Goal: Communication & Community: Answer question/provide support

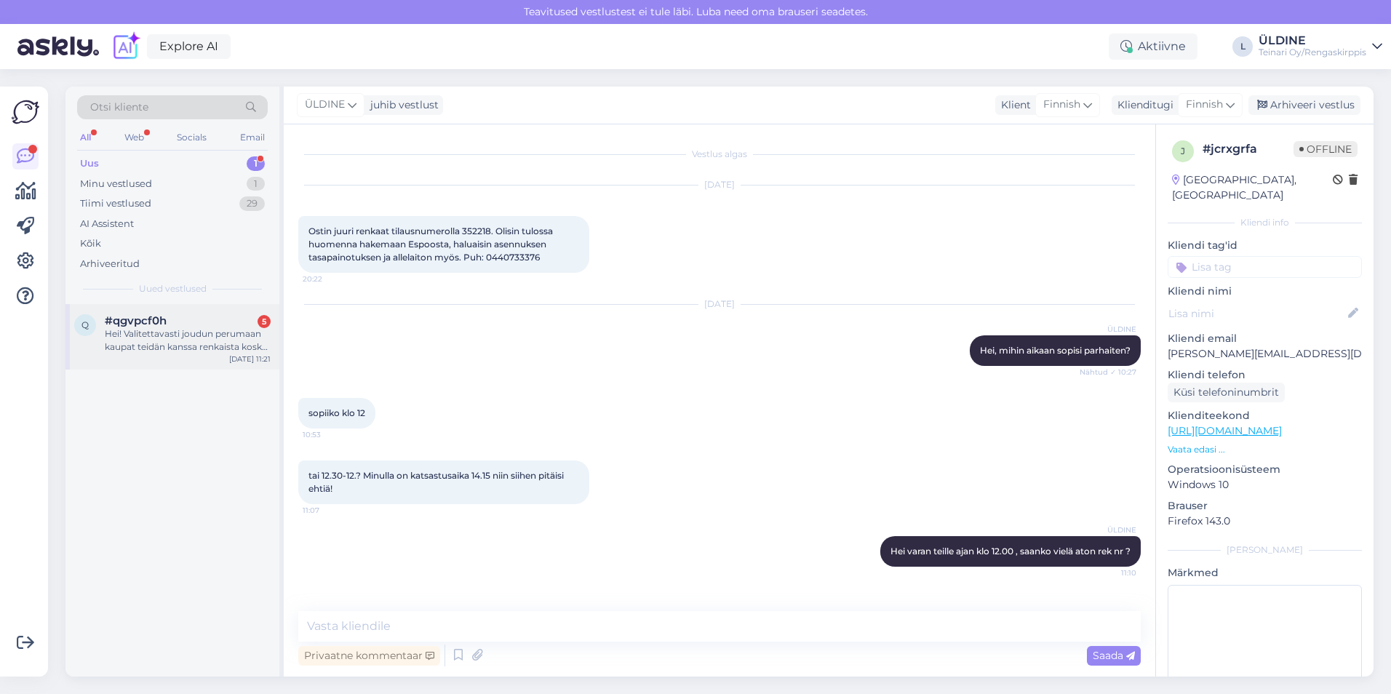
click at [204, 344] on div "Hei! Valitettavasti joudun perumaan kaupat teidän kanssa renkaista koska en saa…" at bounding box center [188, 340] width 166 height 26
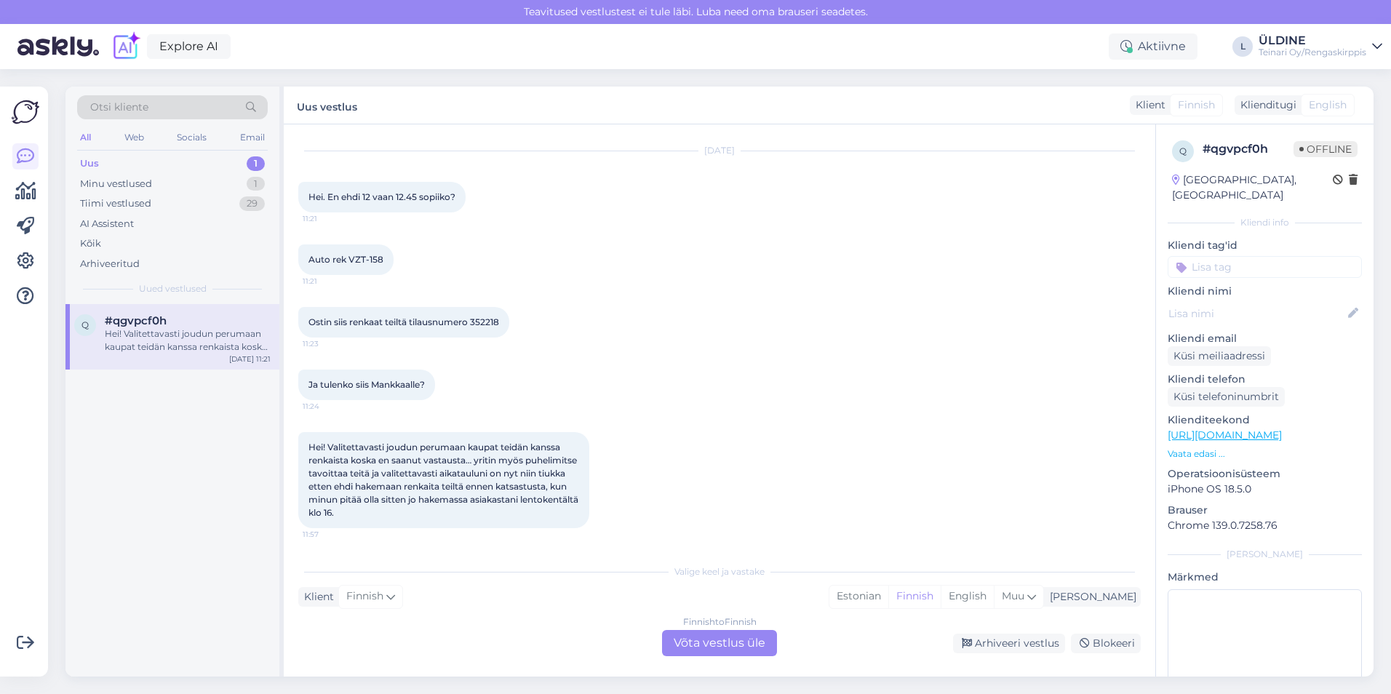
scroll to position [35, 0]
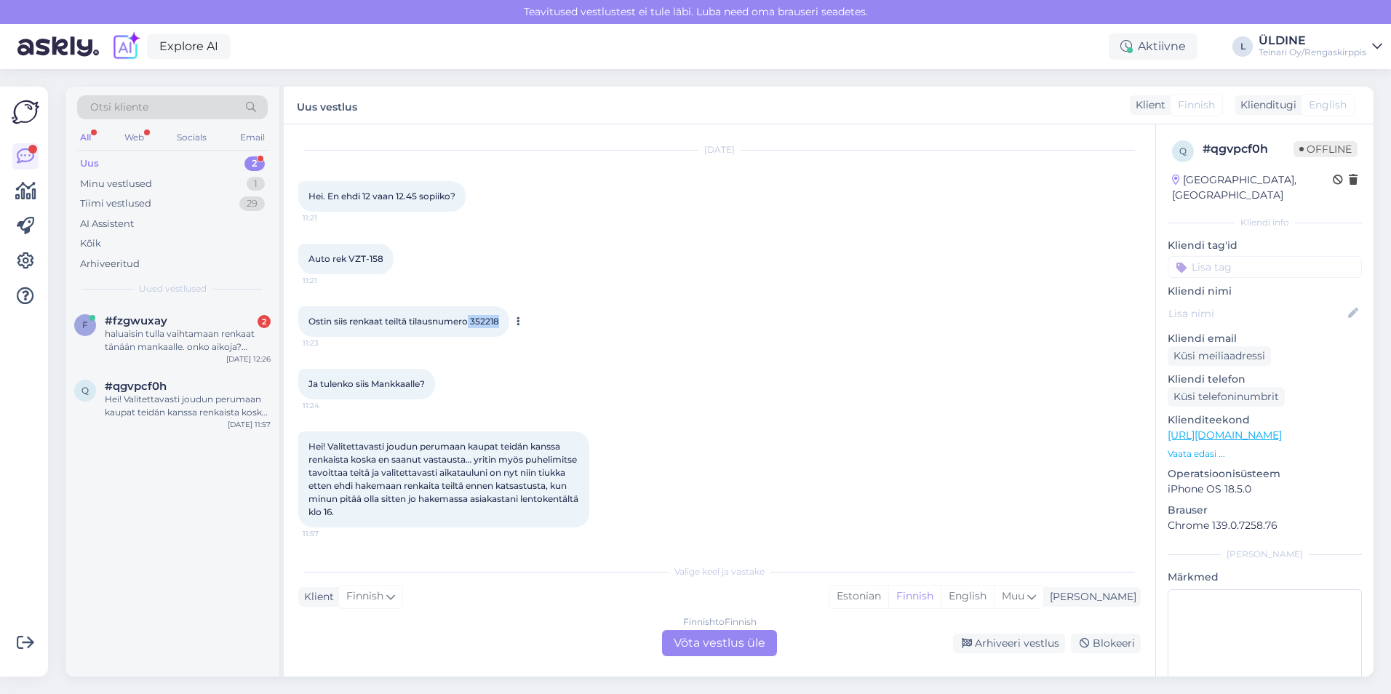
drag, startPoint x: 472, startPoint y: 320, endPoint x: 503, endPoint y: 320, distance: 31.3
click at [503, 320] on div "Ostin siis renkaat teiltä tilausnumero 352218 11:23" at bounding box center [403, 321] width 211 height 31
copy span "352218"
click at [708, 646] on div "Finnish to Finnish Võta vestlus üle" at bounding box center [719, 643] width 115 height 26
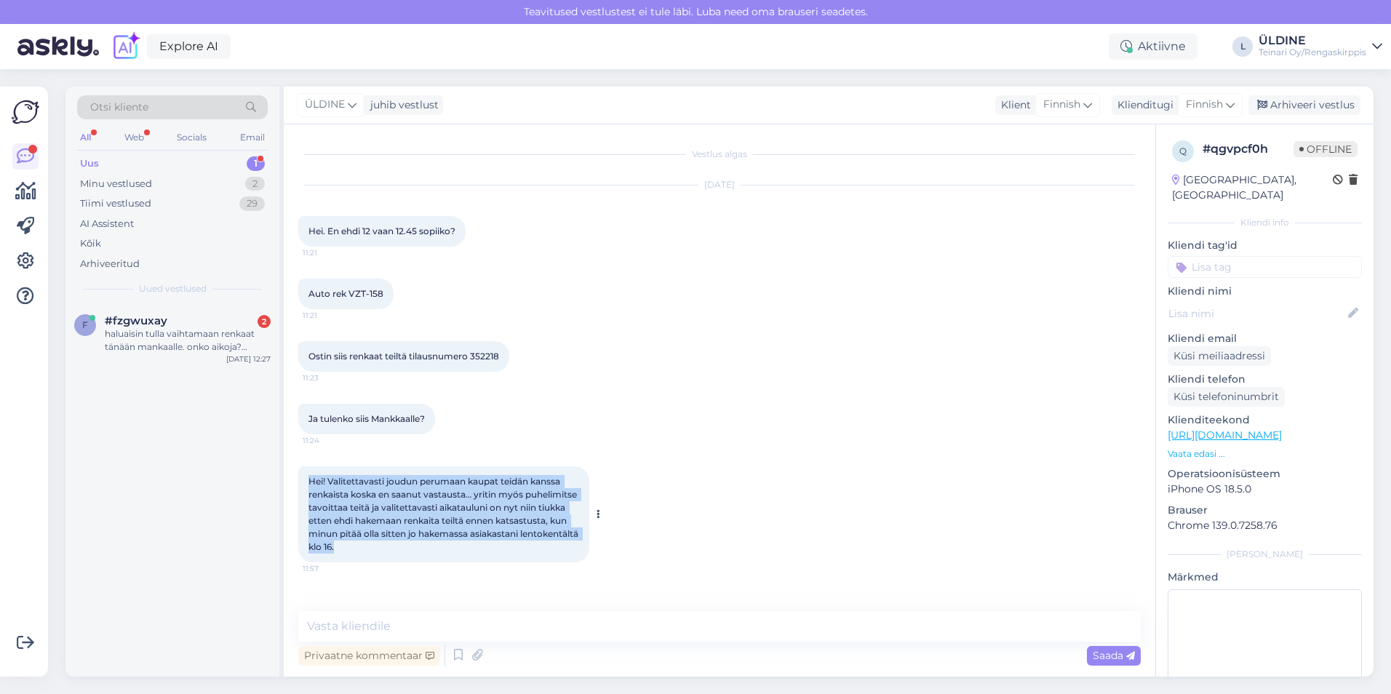
drag, startPoint x: 309, startPoint y: 482, endPoint x: 464, endPoint y: 545, distance: 167.1
click at [464, 545] on div "Hei! Valitettavasti joudun perumaan kaupat teidän kanssa renkaista koska en saa…" at bounding box center [443, 514] width 291 height 96
drag, startPoint x: 464, startPoint y: 545, endPoint x: 447, endPoint y: 525, distance: 26.3
copy span "Hei! Valitettavasti joudun perumaan kaupat teidän kanssa renkaista koska en saa…"
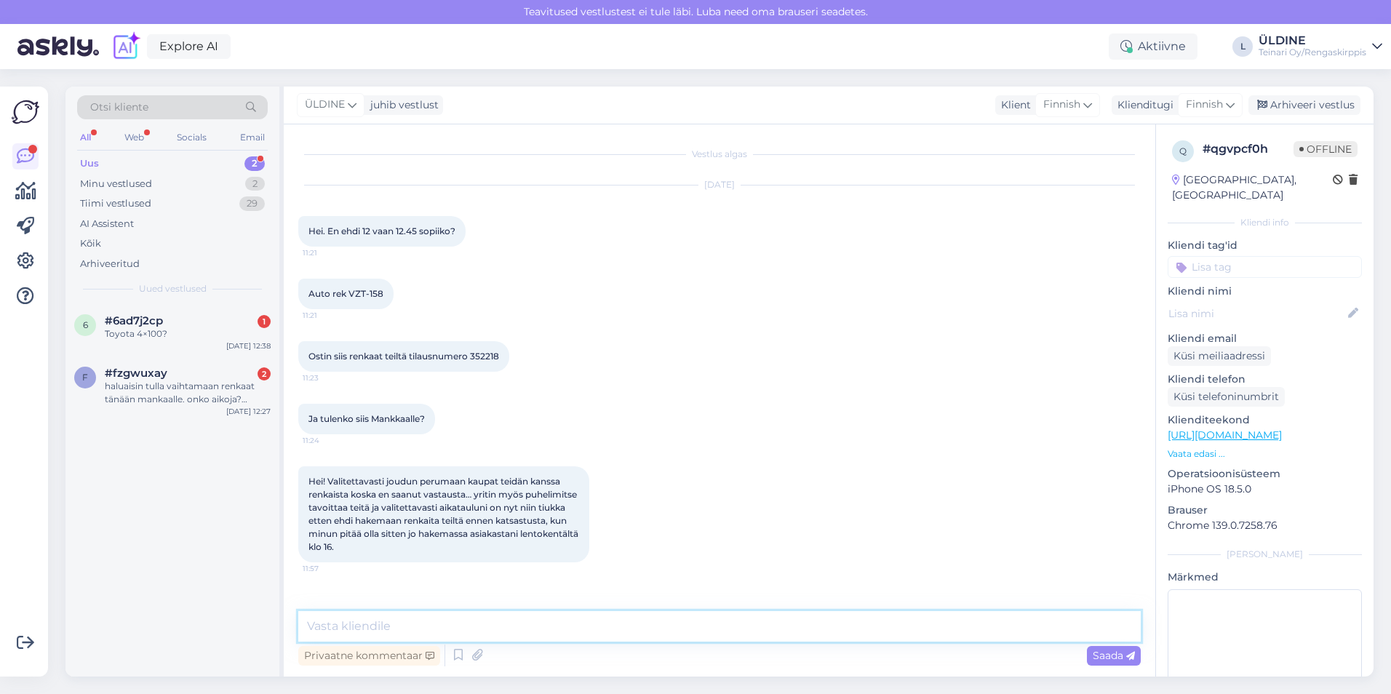
click at [397, 627] on textarea at bounding box center [719, 626] width 842 height 31
paste textarea "Hei, Kiitos viestistäsi, ja pahoittelut, että et saanut meihin yhteyttä ajoissa…"
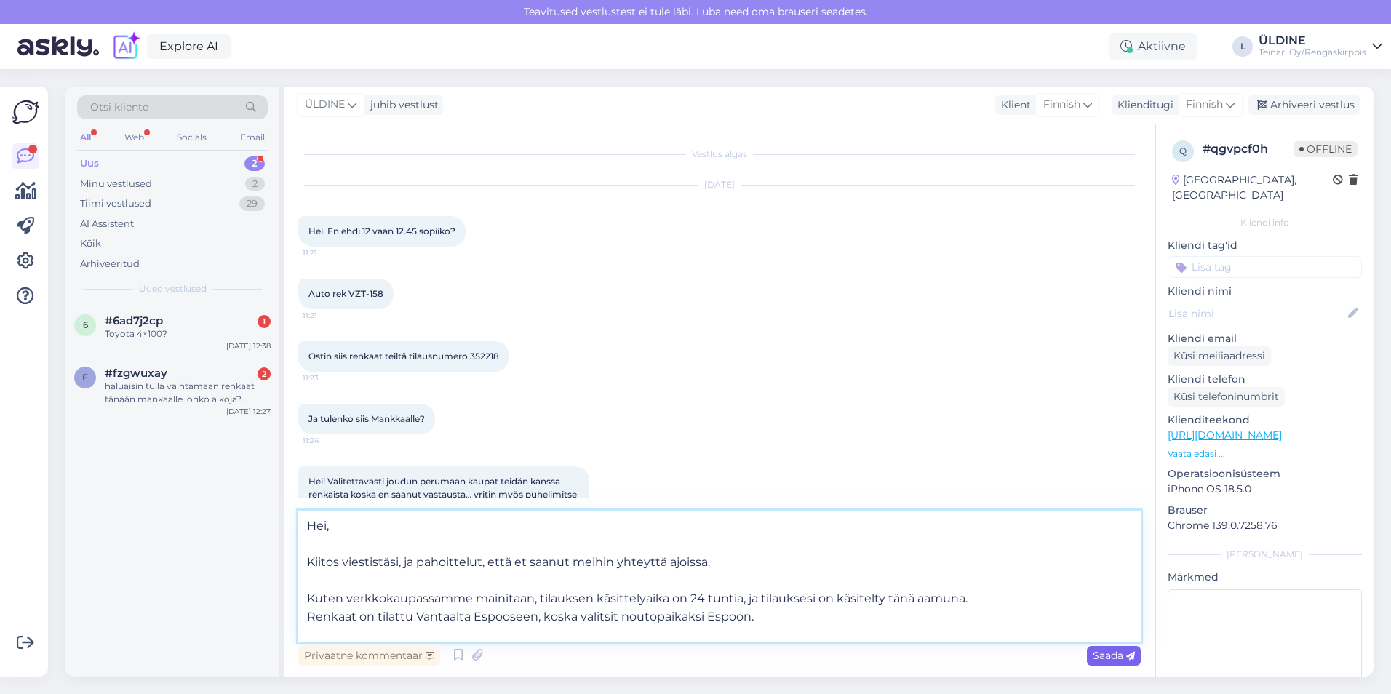
type textarea "Hei, Kiitos viestistäsi, ja pahoittelut, että et saanut meihin yhteyttä ajoissa…"
click at [1108, 661] on span "Saada" at bounding box center [1114, 655] width 42 height 13
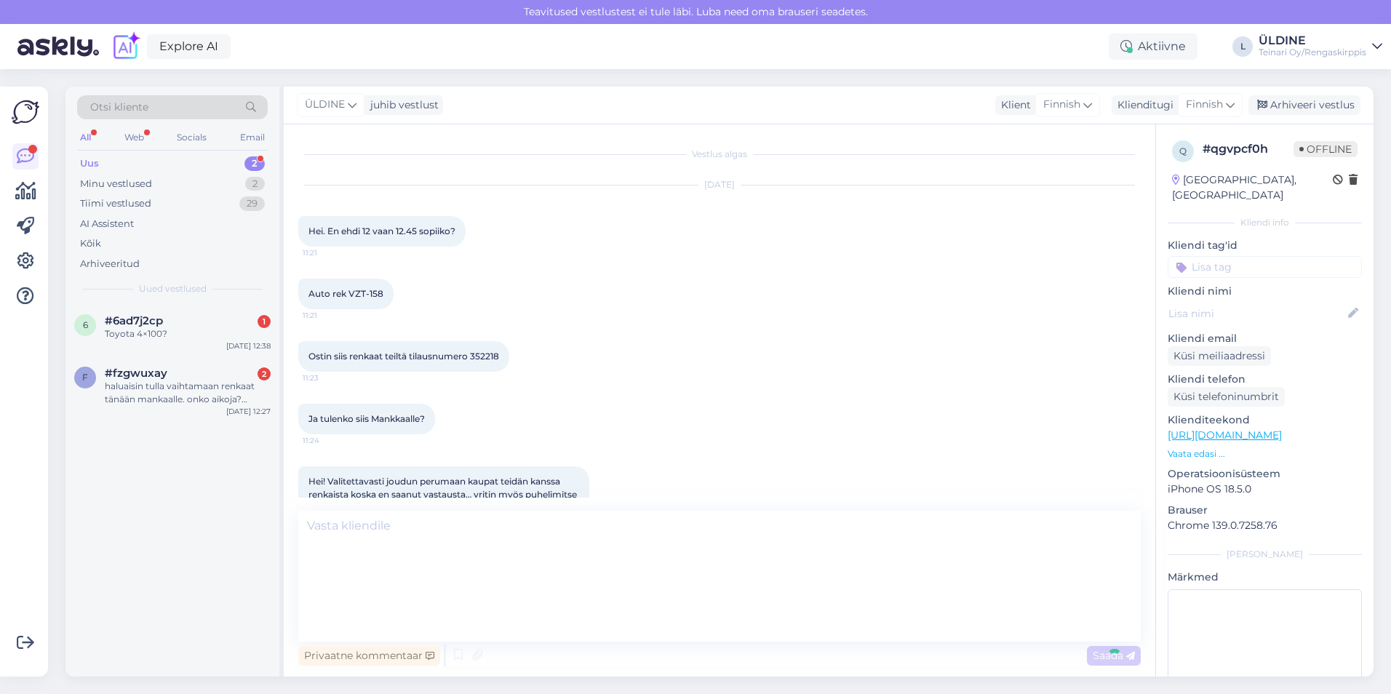
scroll to position [252, 0]
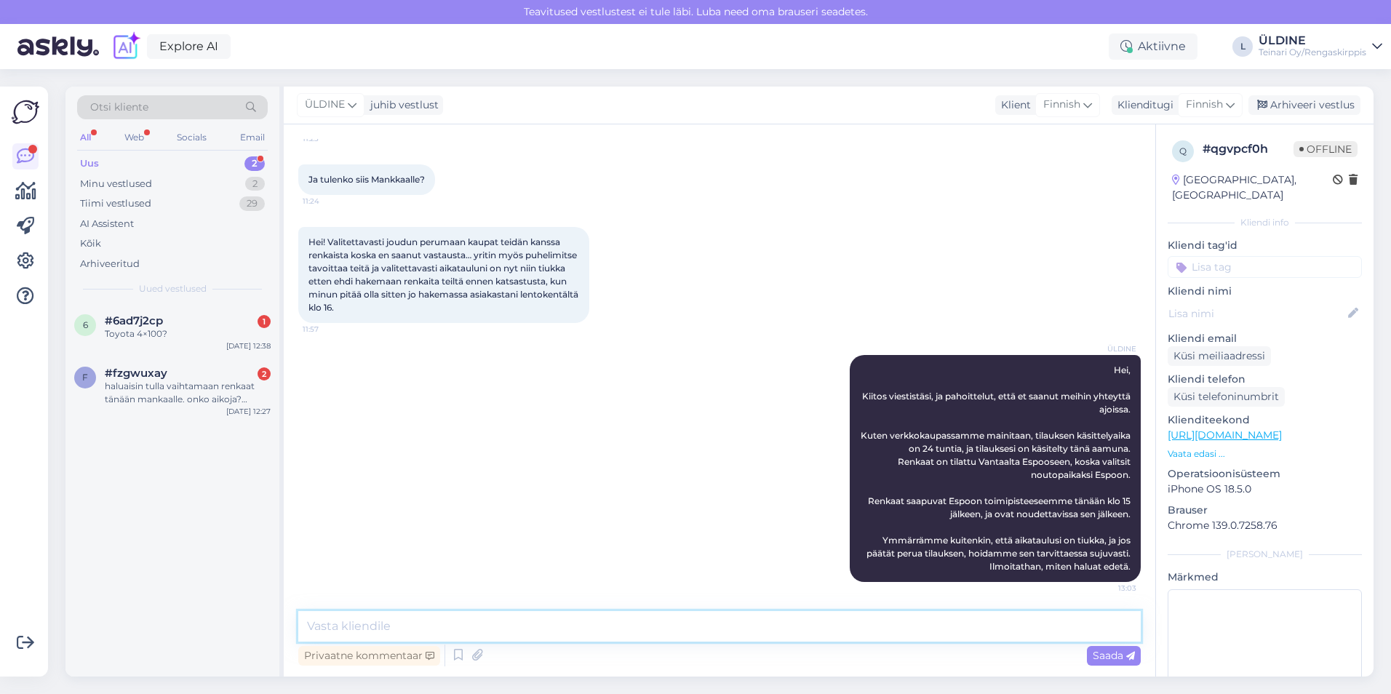
click at [421, 627] on textarea at bounding box center [719, 626] width 842 height 31
click at [389, 617] on textarea at bounding box center [719, 626] width 842 height 31
paste textarea "Vaihtoehtona voit asioida myös suoraan Vantaan toimipisteellämme, jossa renkaat…"
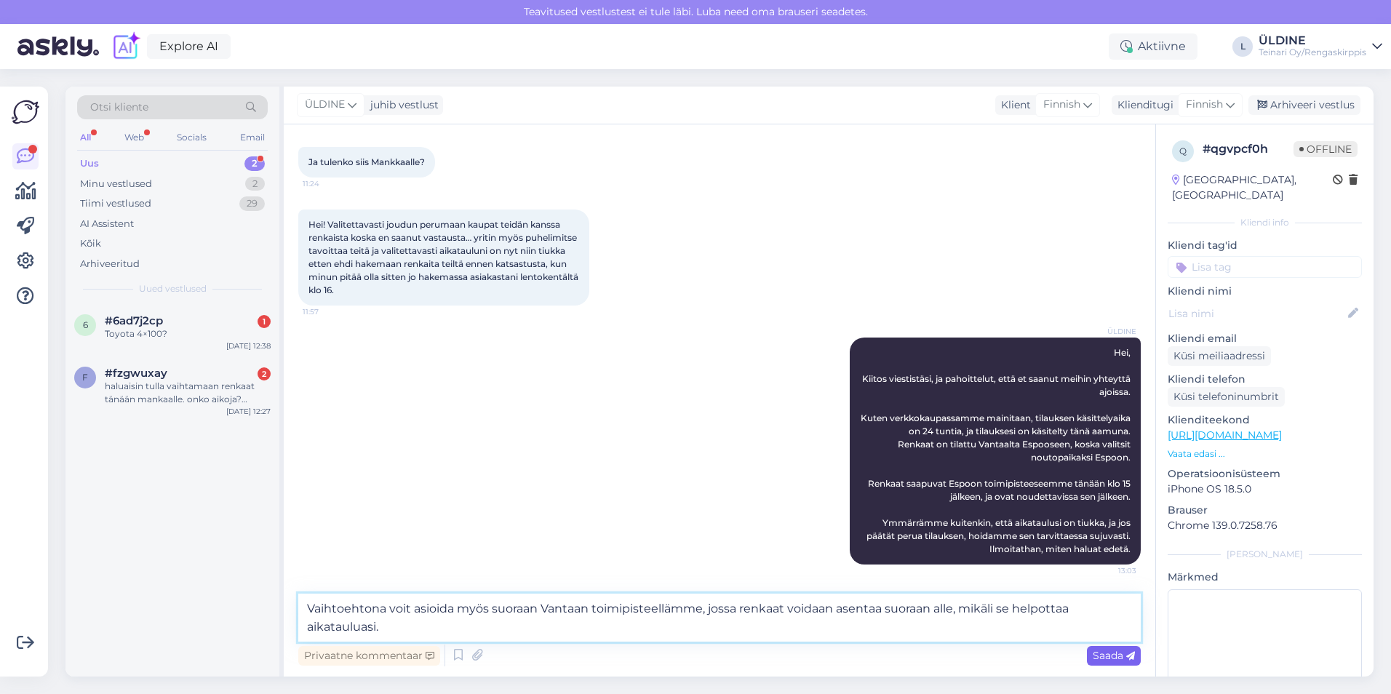
type textarea "Vaihtoehtona voit asioida myös suoraan Vantaan toimipisteellämme, jossa renkaat…"
click at [1115, 652] on span "Saada" at bounding box center [1114, 655] width 42 height 13
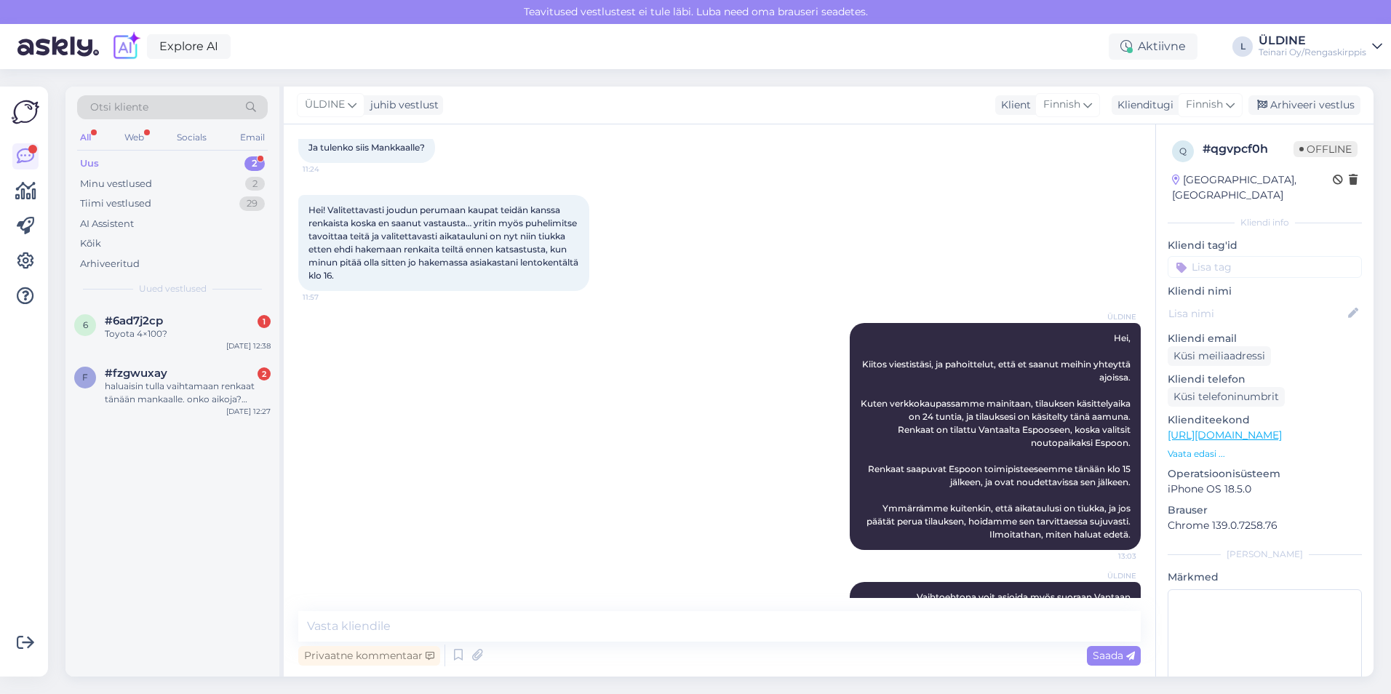
scroll to position [196, 0]
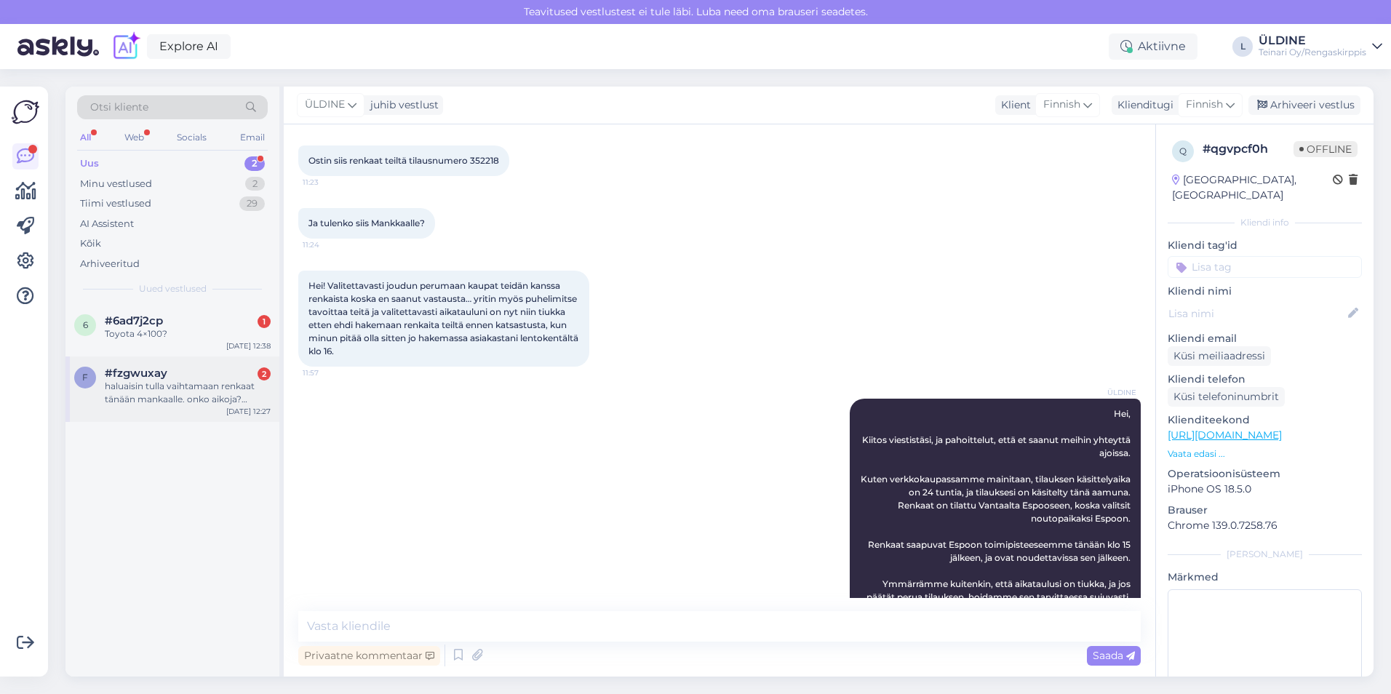
click at [149, 397] on div "haluaisin tulla vaihtamaan renkaat tänään mankaalle. onko aikoja? [PERSON_NAME]…" at bounding box center [188, 393] width 166 height 26
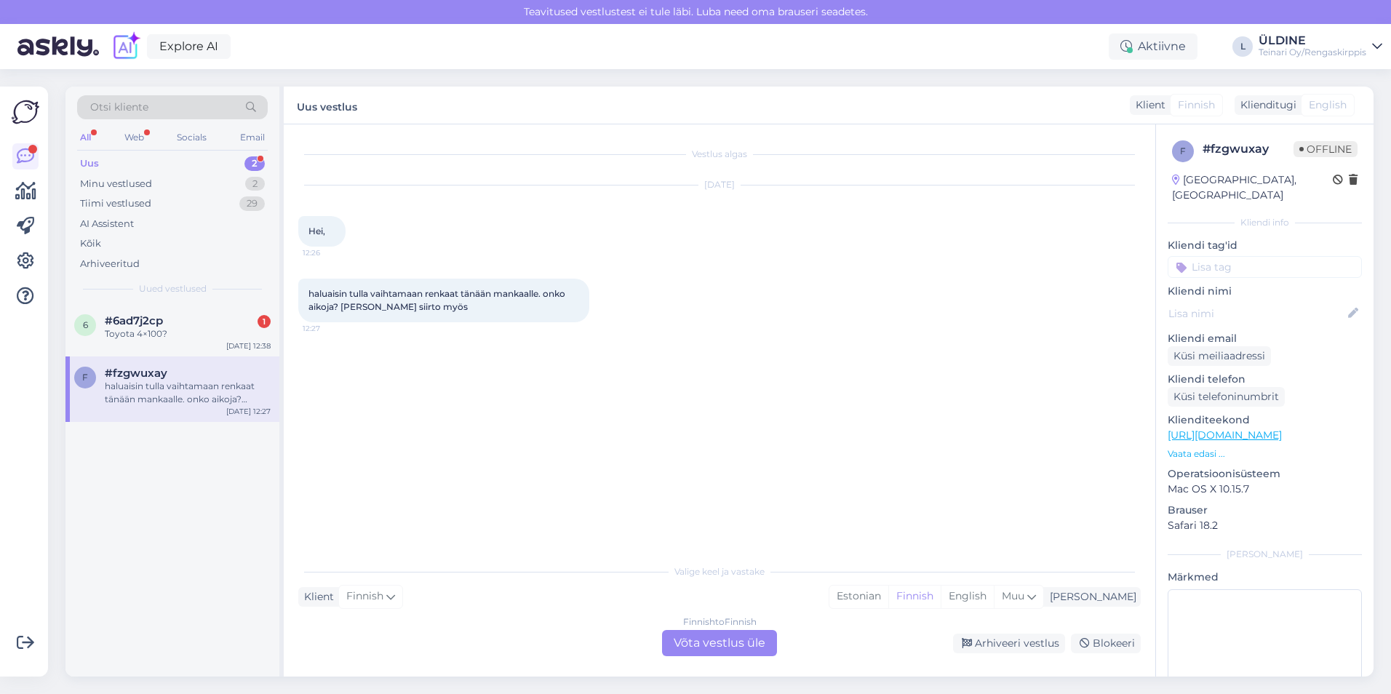
click at [716, 640] on div "Finnish to Finnish Võta vestlus üle" at bounding box center [719, 643] width 115 height 26
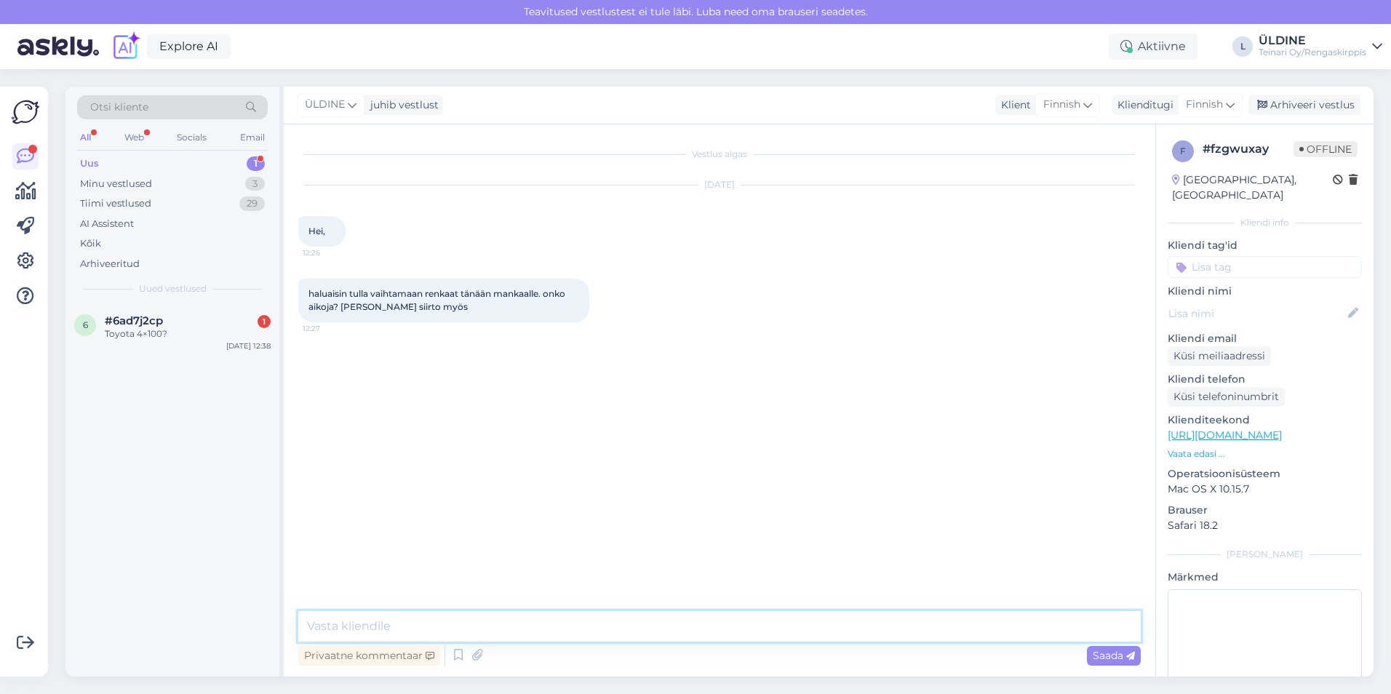
click at [476, 625] on textarea at bounding box center [719, 626] width 842 height 31
type textarea "Hei mihin aikaa olisi sopiva?"
click at [1093, 658] on span "Saada" at bounding box center [1114, 655] width 42 height 13
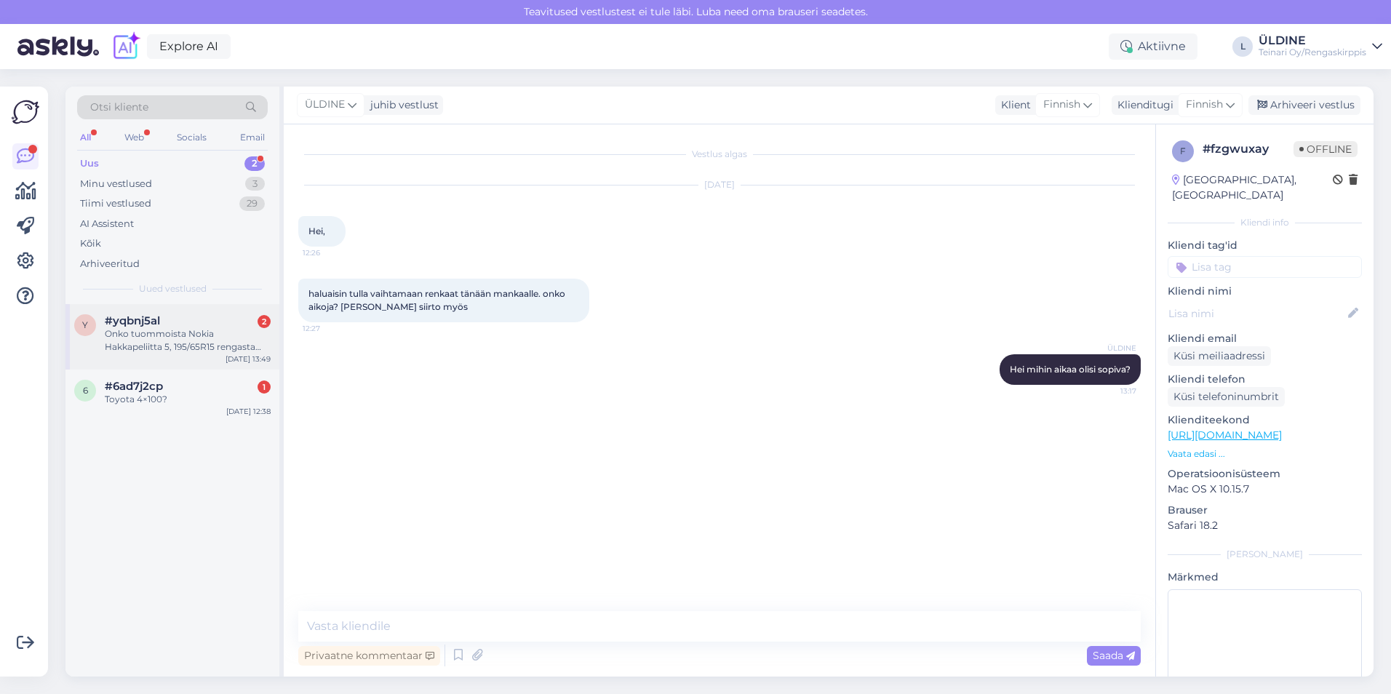
click at [168, 346] on div "Onko tuommoista Nokia Hakkapeliitta 5, 195/65R15 rengasta vielä? Jos on niin ta…" at bounding box center [188, 340] width 166 height 26
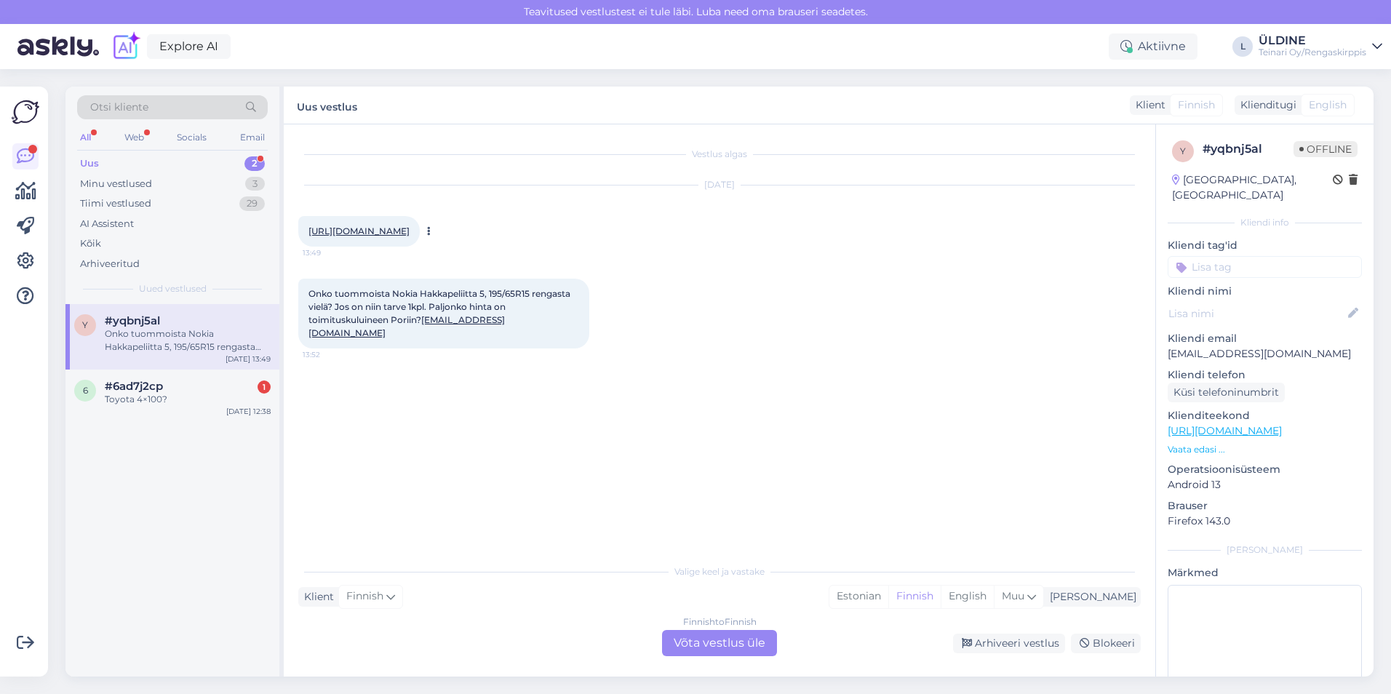
click at [393, 228] on link "[URL][DOMAIN_NAME]" at bounding box center [358, 231] width 101 height 11
click at [162, 398] on div "Toyota 4×100?" at bounding box center [188, 399] width 166 height 13
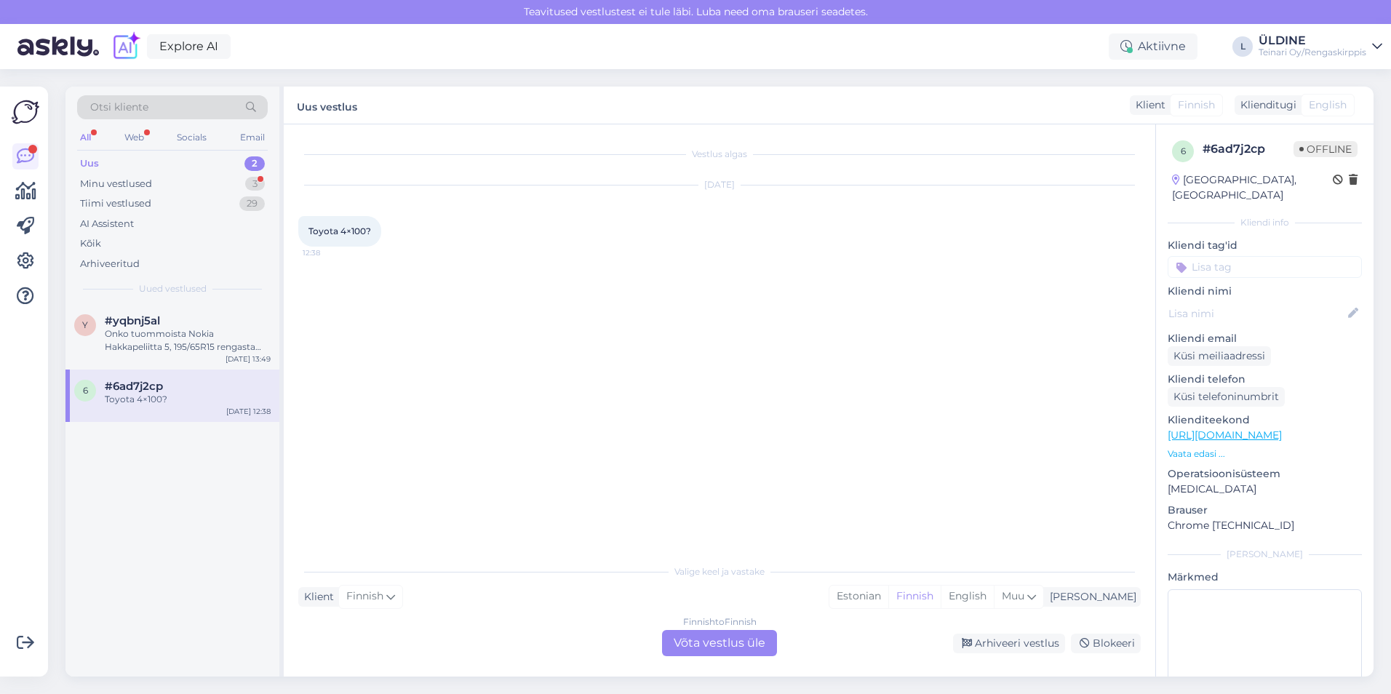
click at [688, 650] on div "Finnish to Finnish Võta vestlus üle" at bounding box center [719, 643] width 115 height 26
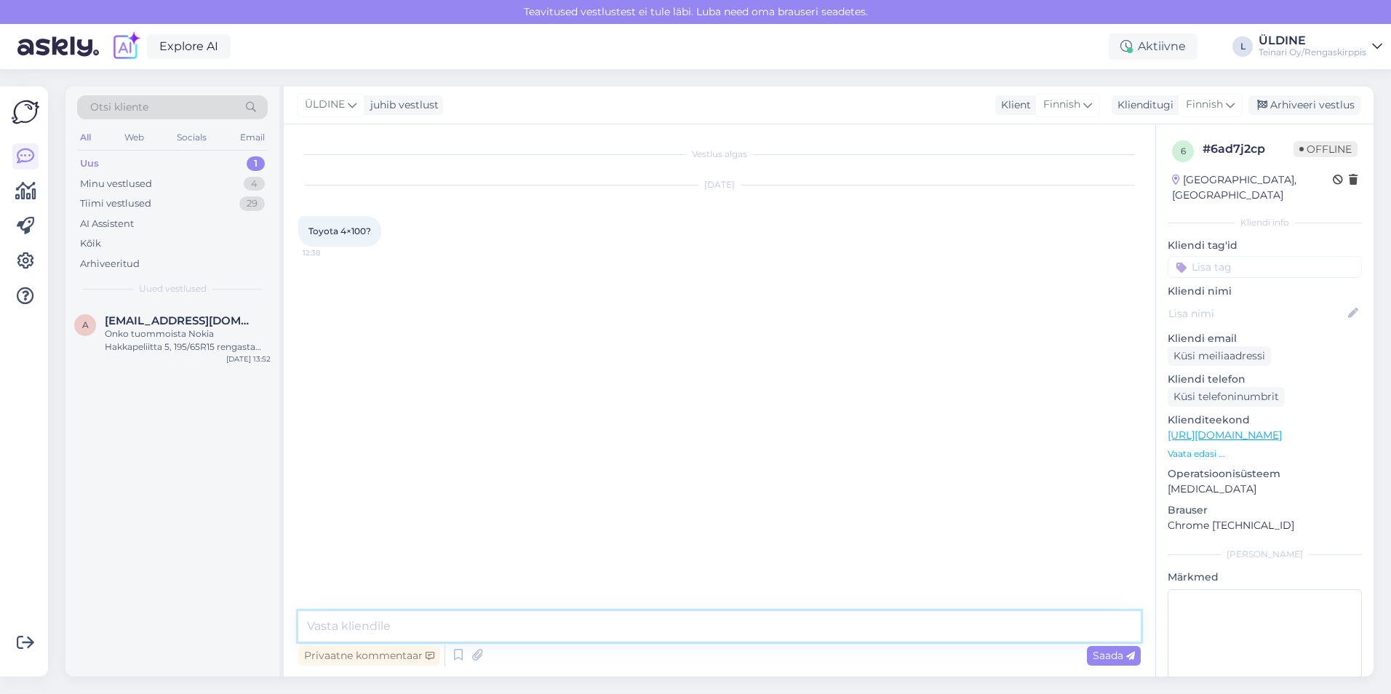
click at [381, 618] on textarea at bounding box center [719, 626] width 842 height 31
type textarea "h"
type textarea "Hei, saisinko auton rek nr . niin tarkistan vannetiedot ."
drag, startPoint x: 642, startPoint y: 626, endPoint x: 308, endPoint y: 632, distance: 334.7
click at [308, 632] on textarea "Hei, saisinko auton rek nr . niin tarkistan vannetiedot ." at bounding box center [719, 626] width 842 height 31
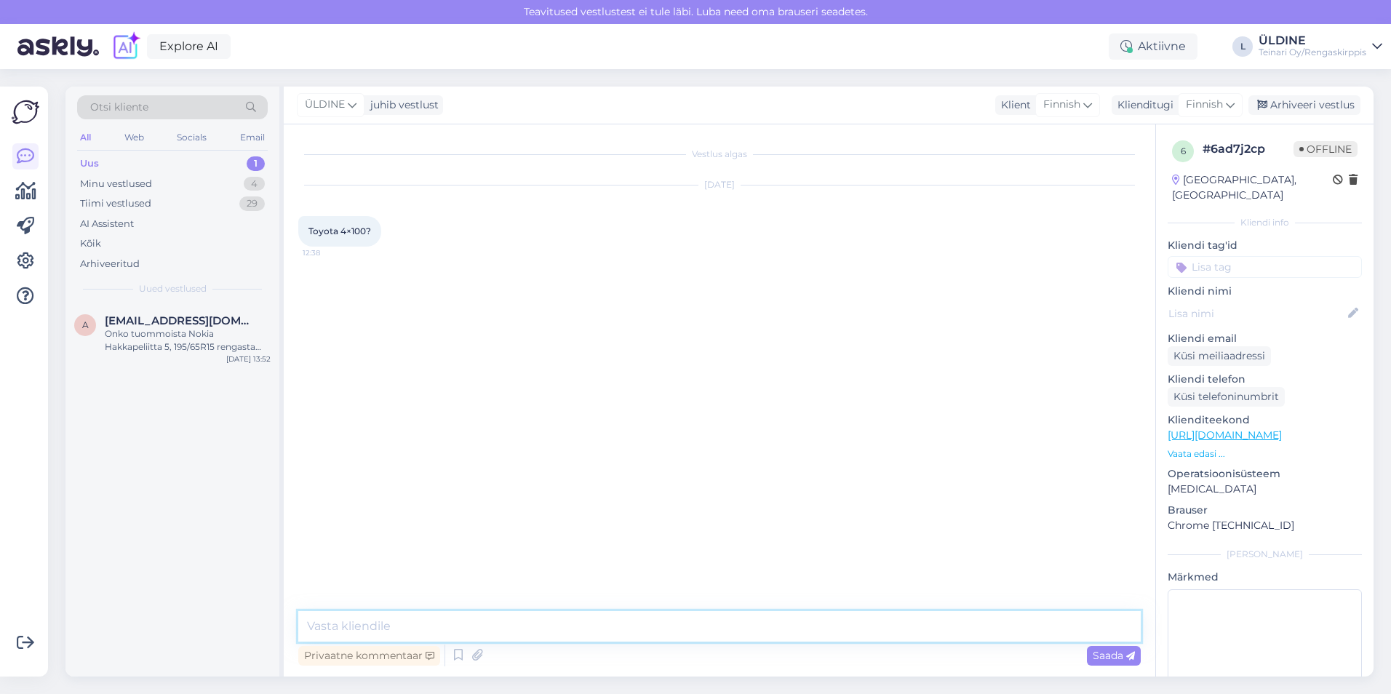
paste textarea "Jotta voimme varmistaa oikeat rengas- ja vannetiedot sekä varmistaa yhteensopiv…"
drag, startPoint x: 550, startPoint y: 628, endPoint x: 490, endPoint y: 629, distance: 60.4
click at [490, 629] on textarea "Jotta voimme varmistaa oikeat rengas- ja vannetiedot sekä varmistaa yhteensopiv…" at bounding box center [719, 626] width 842 height 31
type textarea "Jotta voimme varmistaa oikeat vannetiedot sekä varmistaa yhteensopivuuden, pyyt…"
click at [1101, 657] on span "Saada" at bounding box center [1114, 655] width 42 height 13
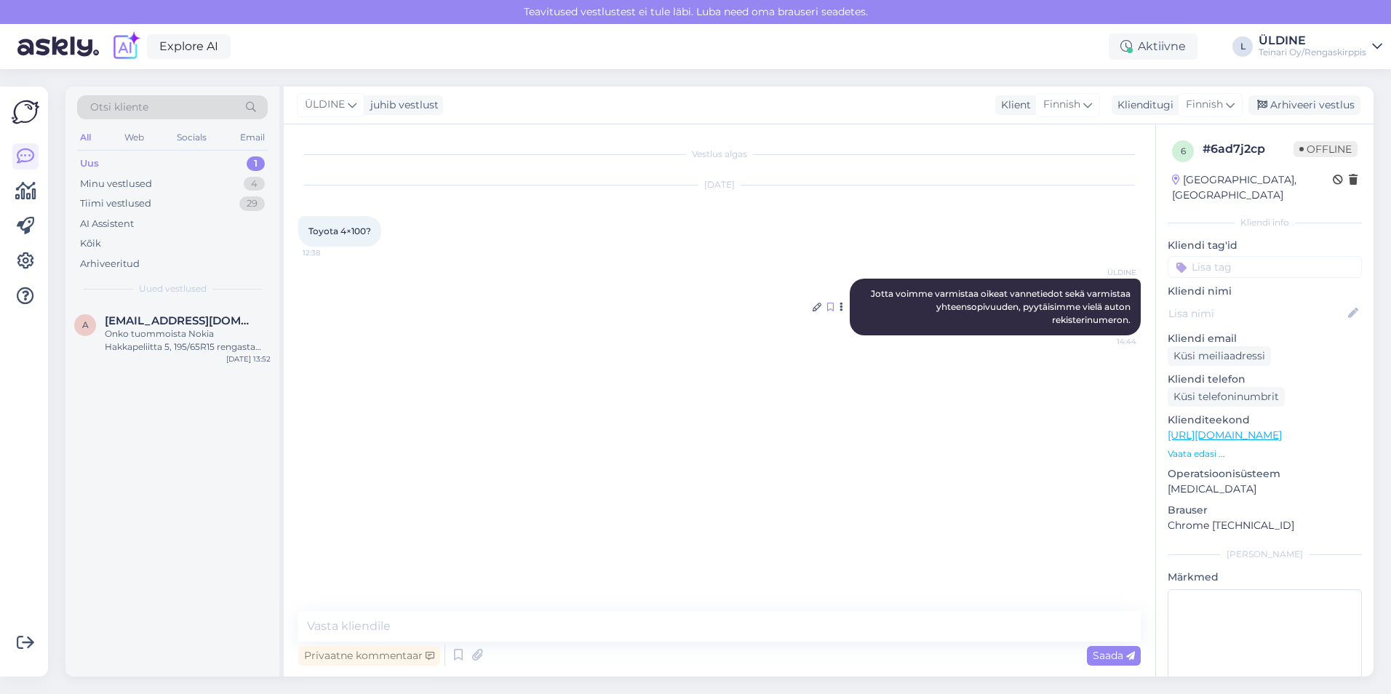
click at [831, 307] on icon at bounding box center [830, 307] width 7 height 9
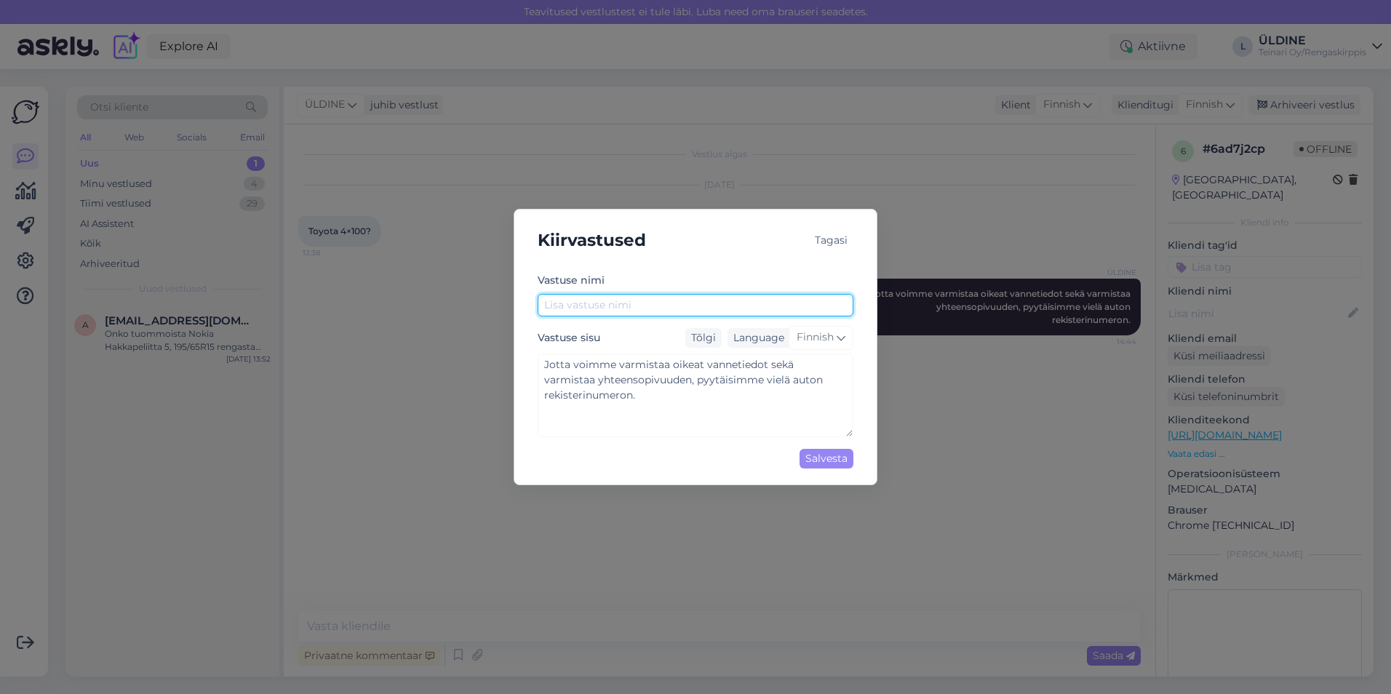
click at [596, 304] on input "text" at bounding box center [696, 305] width 316 height 23
type input "K"
type input "Auto rek nr?"
click at [811, 458] on div "Salvesta" at bounding box center [827, 459] width 54 height 20
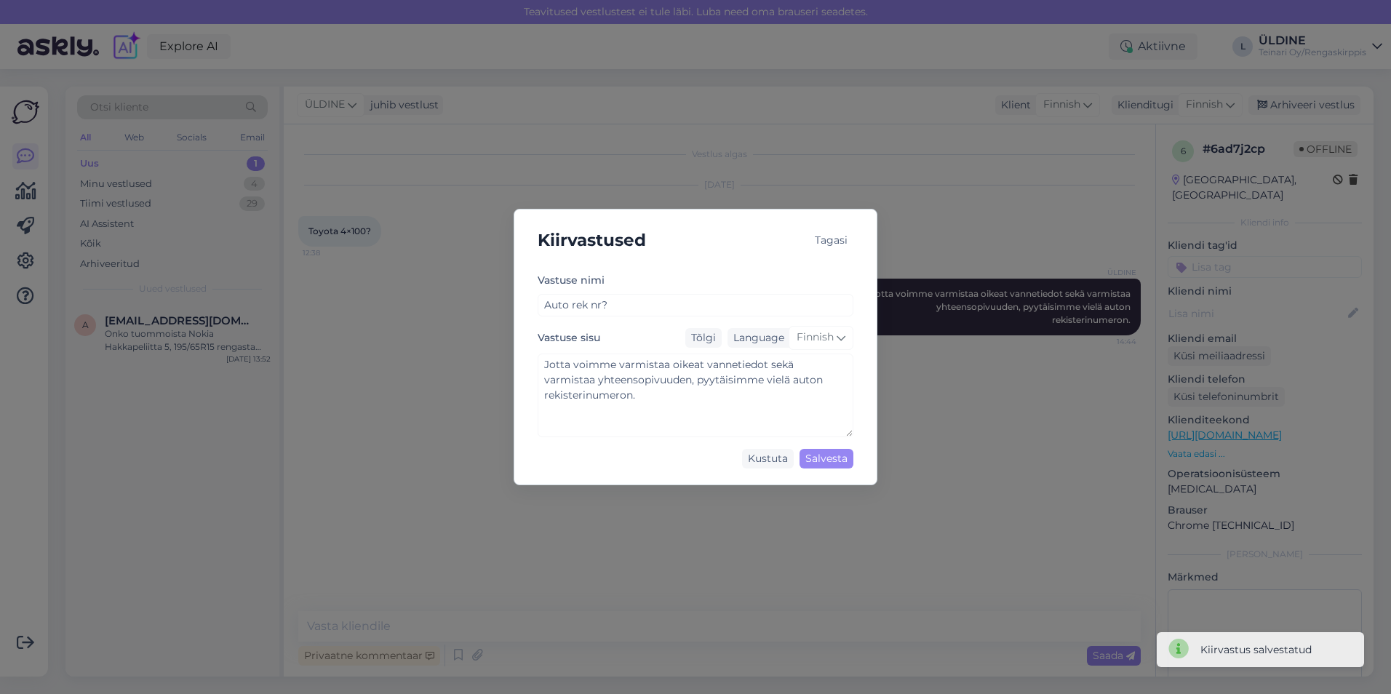
click at [904, 496] on div "Kiirvastused Tagasi [PERSON_NAME] nimi Auto rek nr? Vastuse sisu Tõlgi Language…" at bounding box center [695, 347] width 1391 height 694
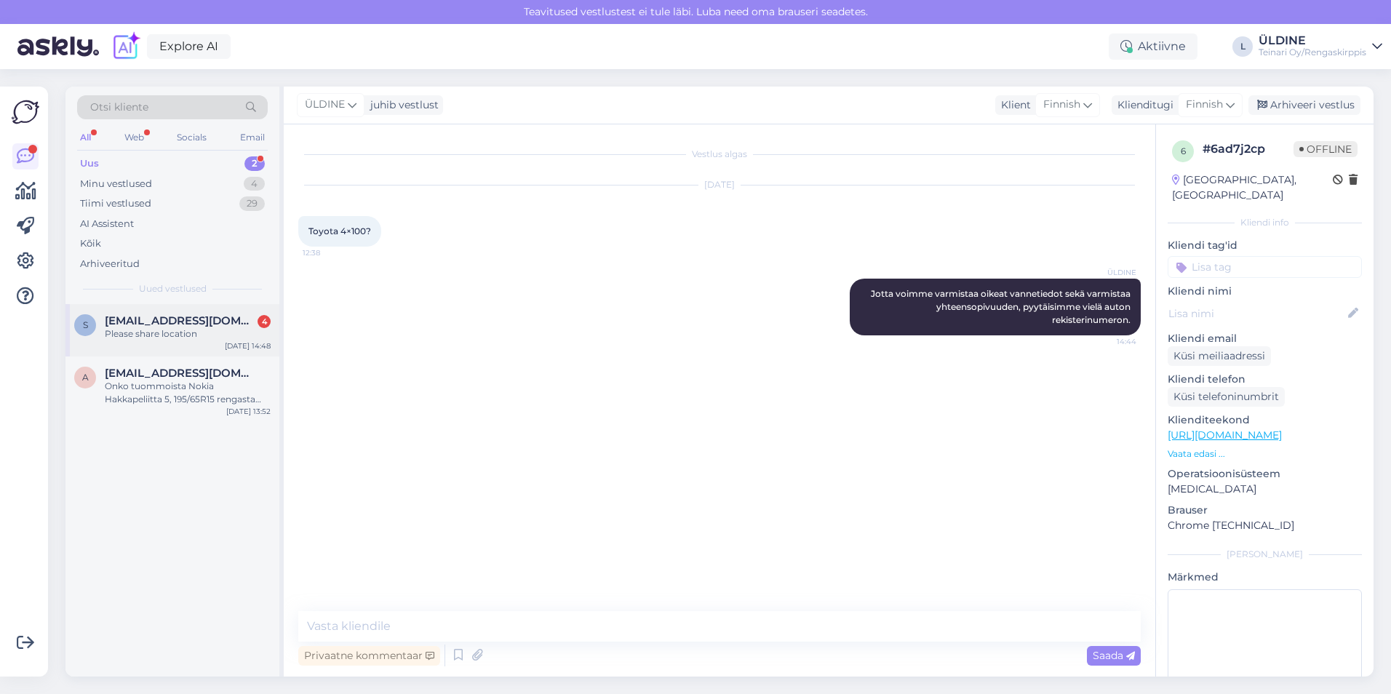
click at [138, 333] on div "Please share location" at bounding box center [188, 333] width 166 height 13
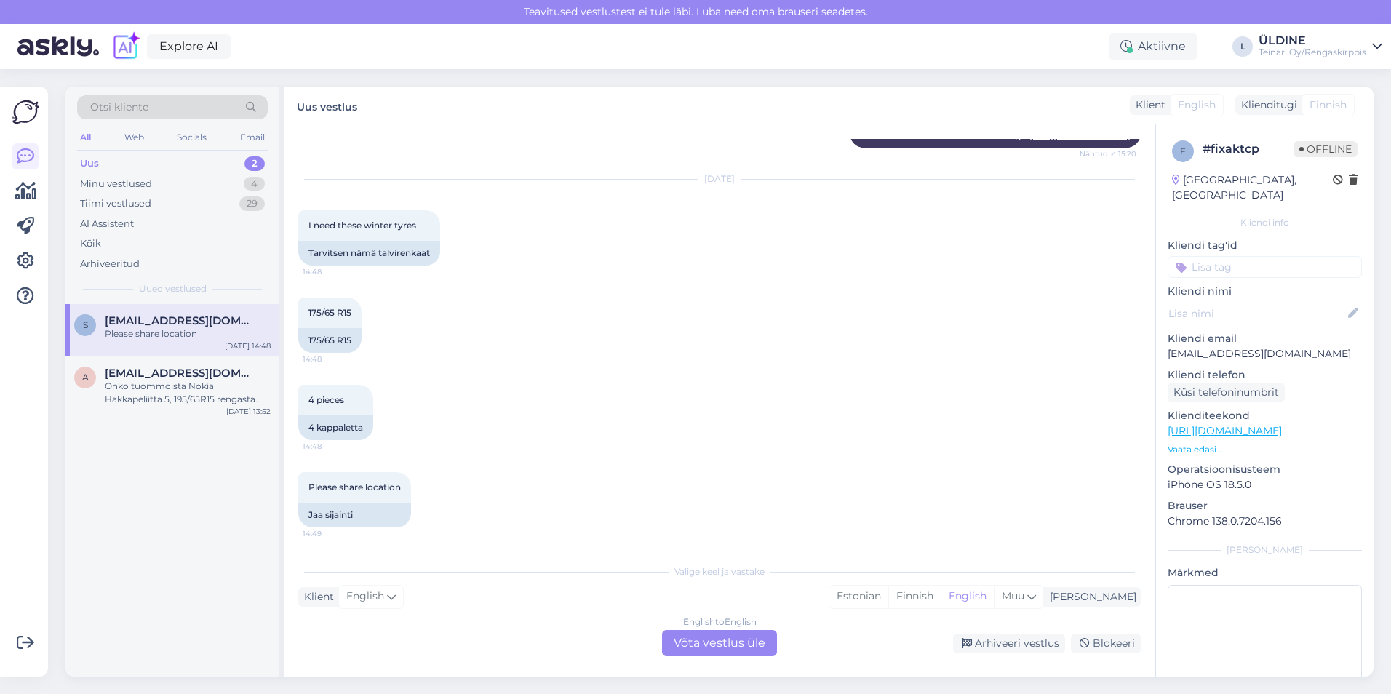
scroll to position [765, 0]
click at [744, 644] on div "English to English Võta vestlus üle" at bounding box center [719, 643] width 115 height 26
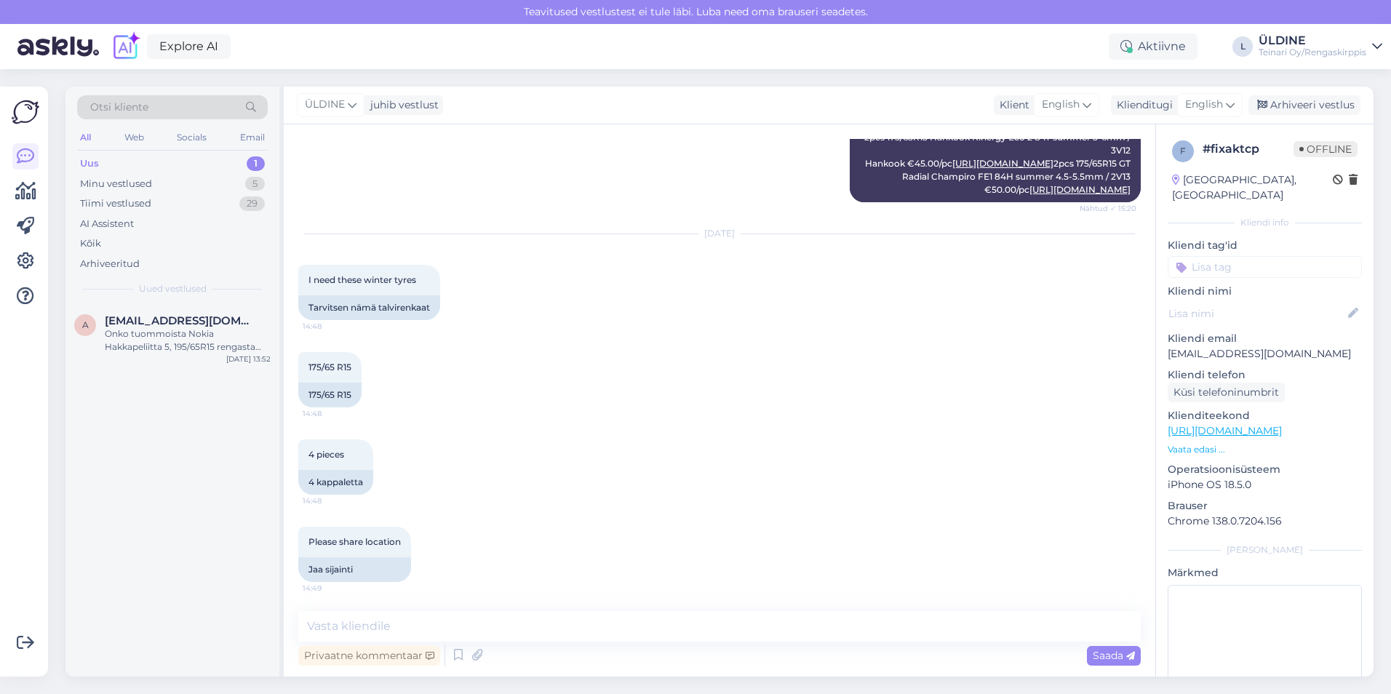
scroll to position [711, 0]
click at [386, 631] on textarea at bounding box center [719, 626] width 842 height 31
type textarea "Hei, nasta tai kitka renkaat?"
click at [1101, 654] on span "Saada" at bounding box center [1114, 655] width 42 height 13
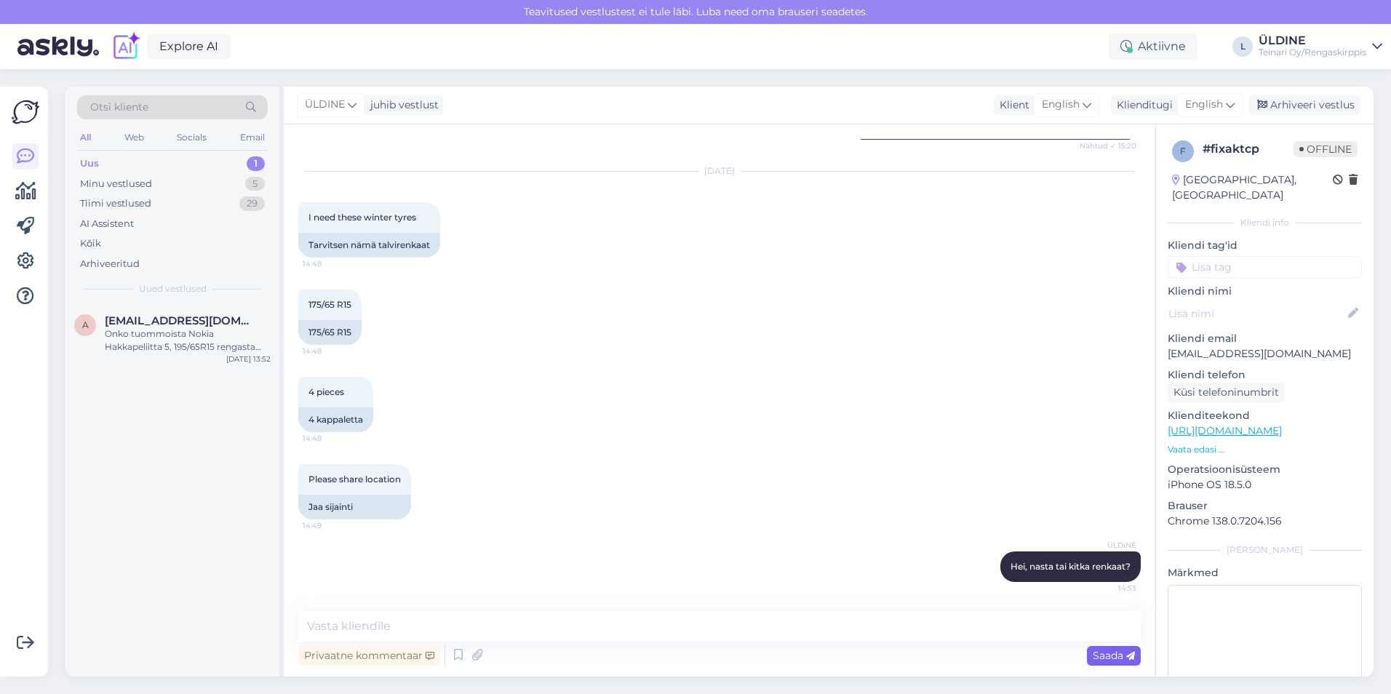
scroll to position [773, 0]
click at [405, 615] on textarea at bounding box center [719, 626] width 842 height 31
click at [353, 634] on textarea at bounding box center [719, 626] width 842 height 31
paste textarea "175/65R15 Nexen Winspike 3 88T XL/nasta"
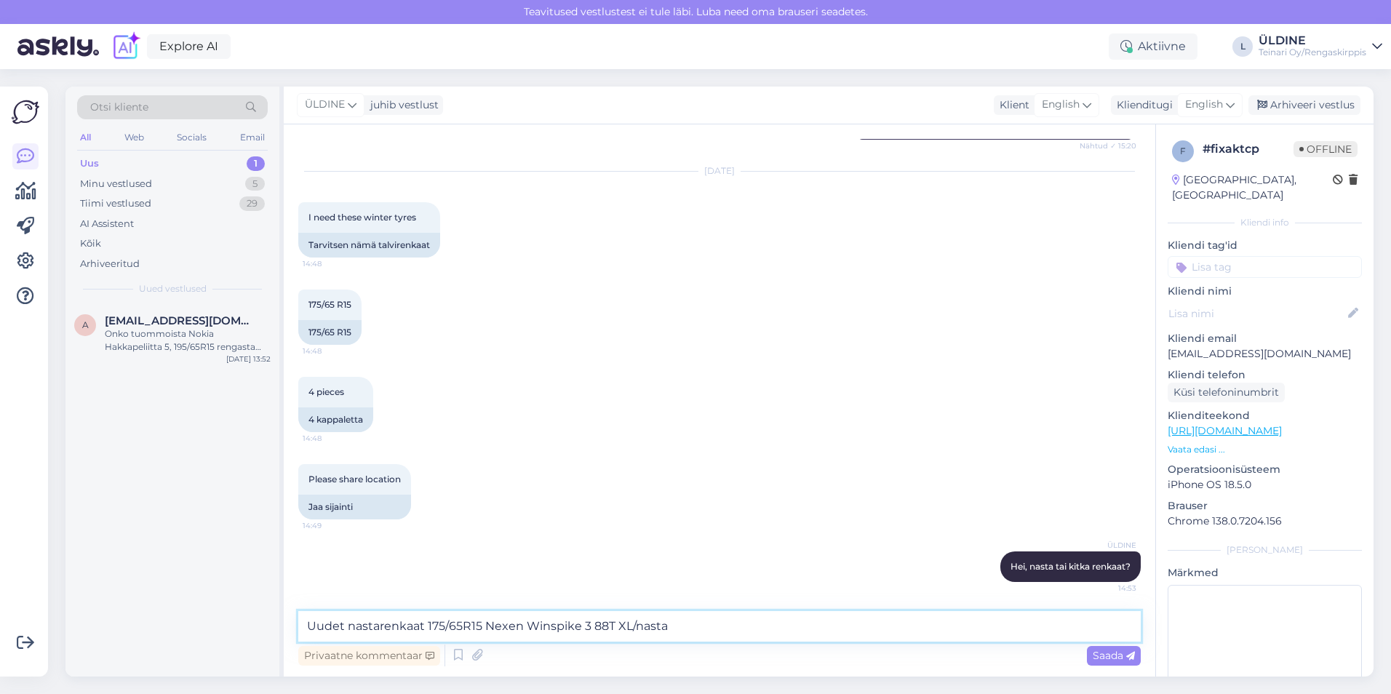
paste textarea "103,00€/kpl"
type textarea "Uudet nastarenkaat 175/65R15 Nexen Winspike 3 88T XL/nasta 103,00€/kpl"
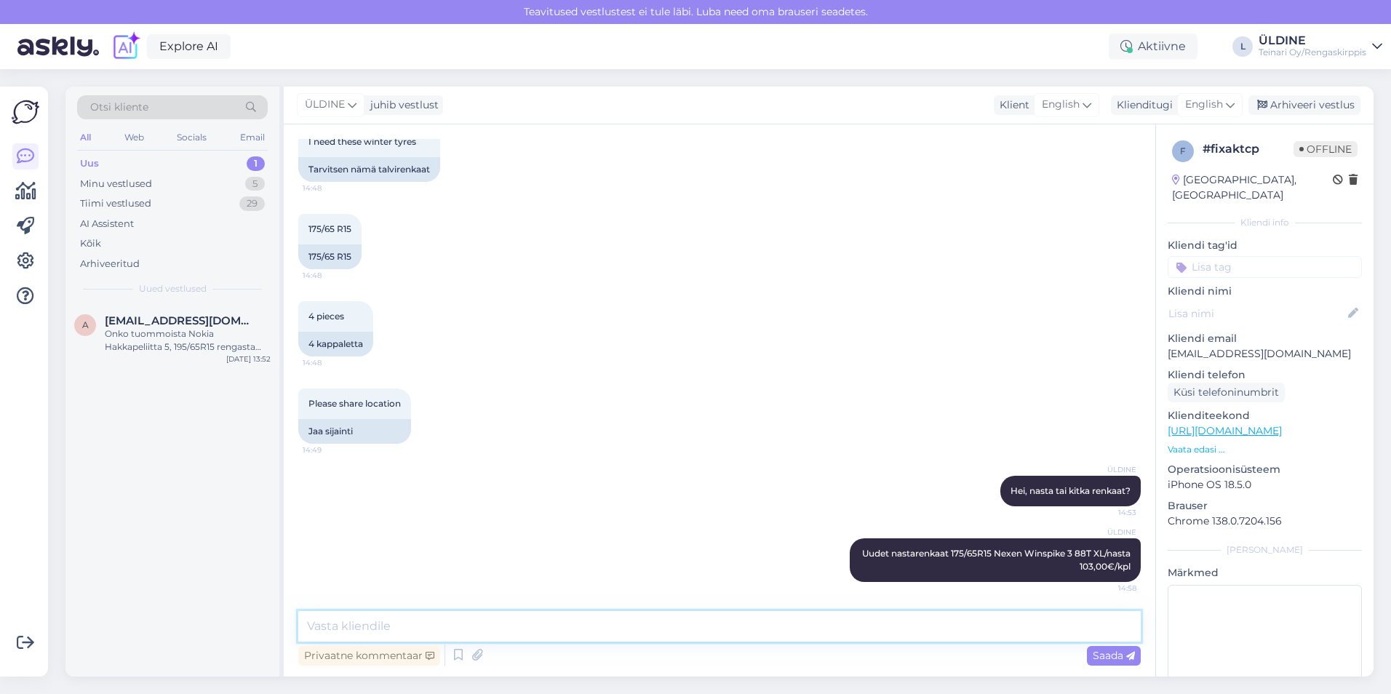
scroll to position [849, 0]
click at [801, 560] on div "ÜLDINE Uudet nastarenkaat 175/65R15 Nexen Winspike 3 88T XL/nasta 103,00€/kpl 1…" at bounding box center [719, 560] width 842 height 76
click at [813, 559] on icon at bounding box center [817, 560] width 9 height 9
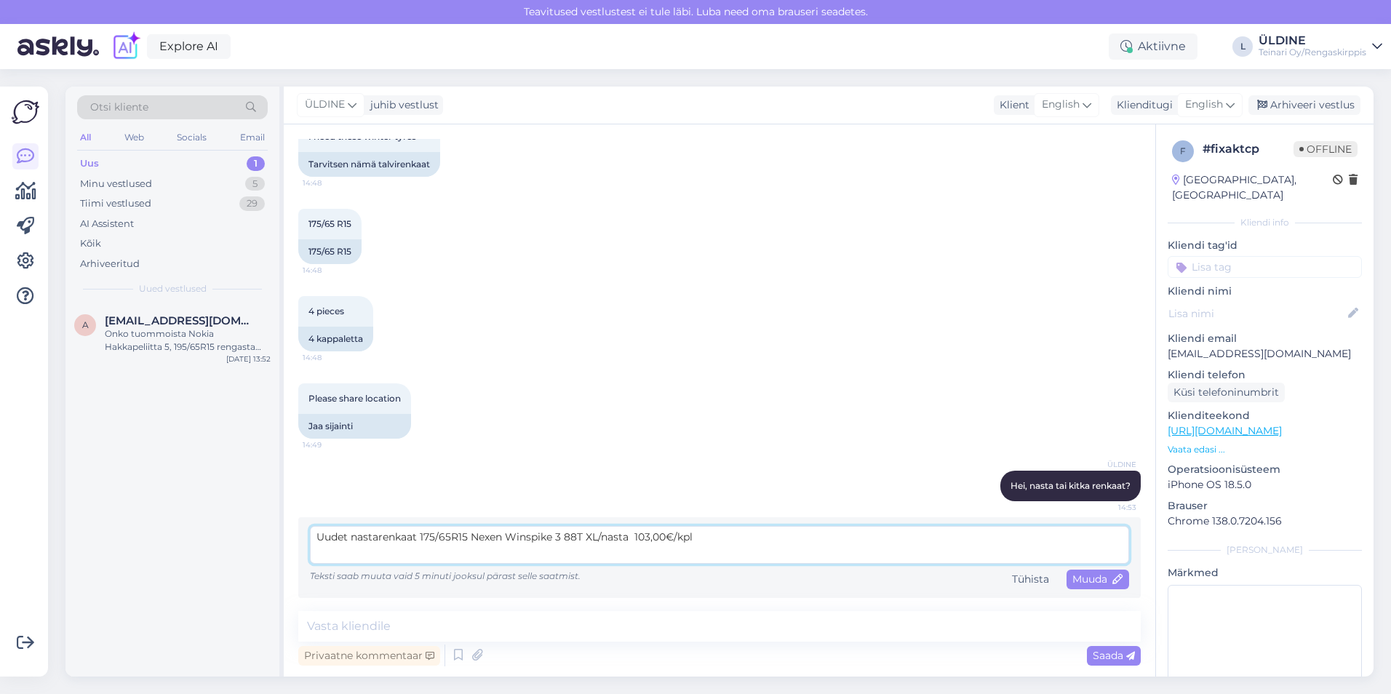
paste textarea "[URL][DOMAIN_NAME]"
type textarea "Uudet nastarenkaat 175/65R15 Nexen Winspike 3 88T XL/nasta 103,00€/kpl [URL][DO…"
click at [1072, 584] on span "Muuda" at bounding box center [1097, 579] width 51 height 13
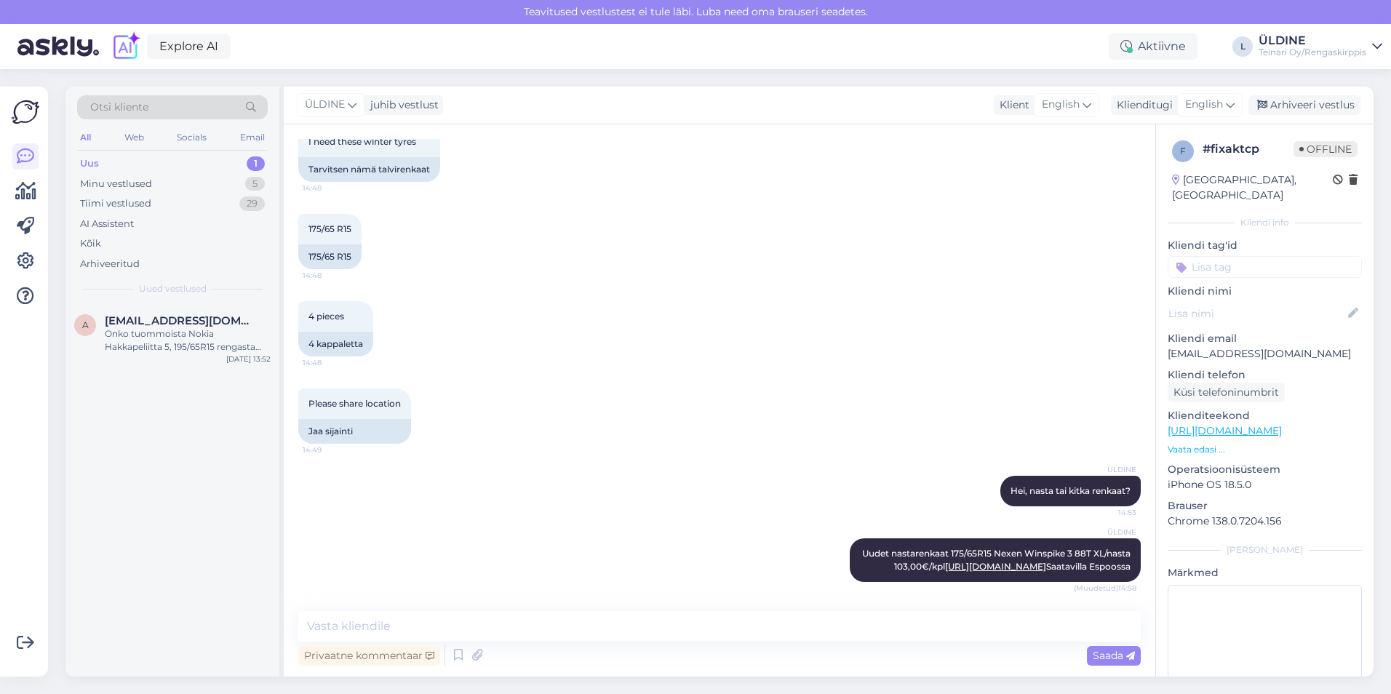
click at [951, 365] on div "4 pieces 14:48 4 kappaletta" at bounding box center [719, 328] width 842 height 87
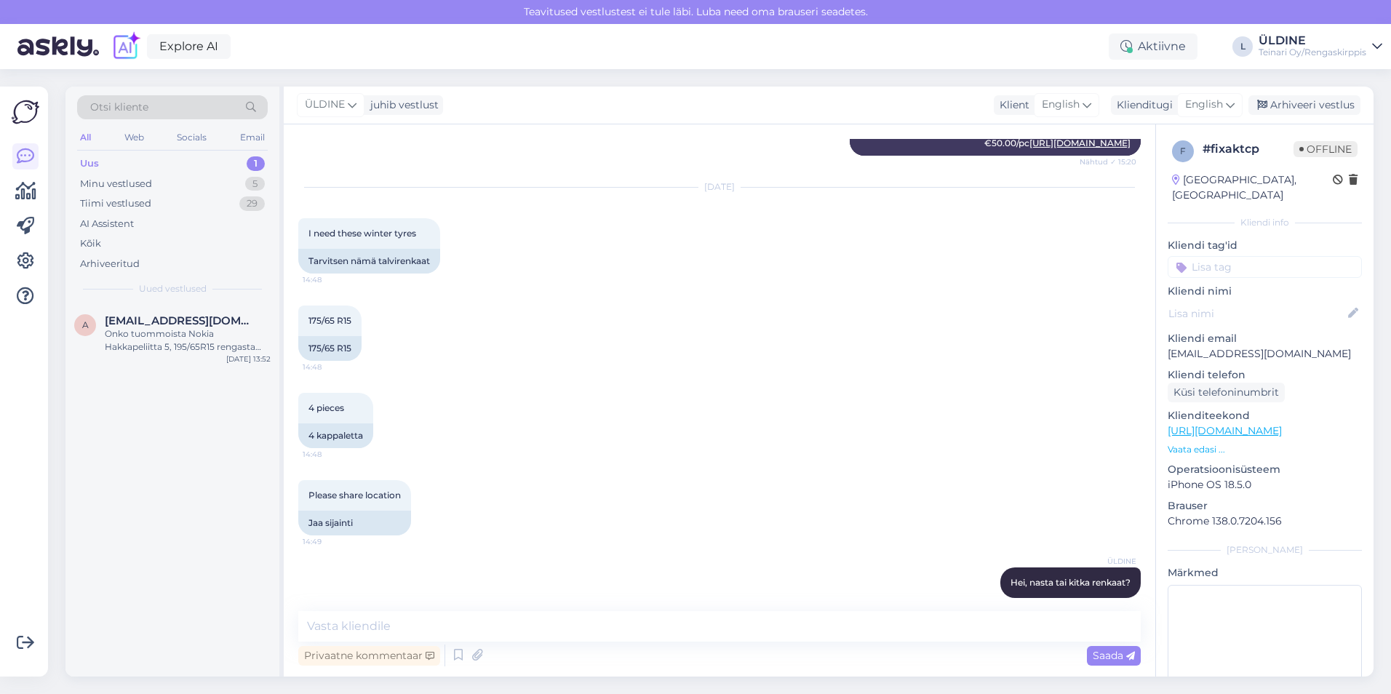
scroll to position [597, 0]
click at [148, 340] on div "Onko tuommoista Nokia Hakkapeliitta 5, 195/65R15 rengasta vielä? Jos on niin ta…" at bounding box center [188, 340] width 166 height 26
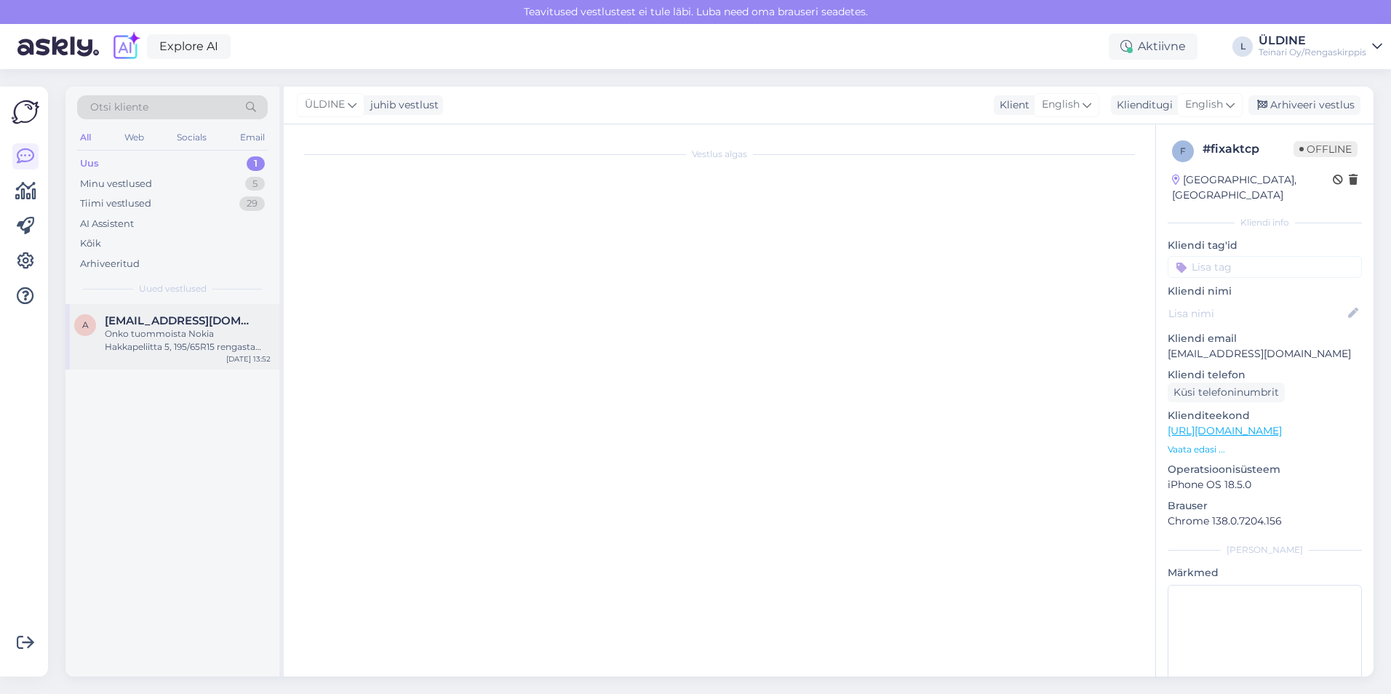
scroll to position [0, 0]
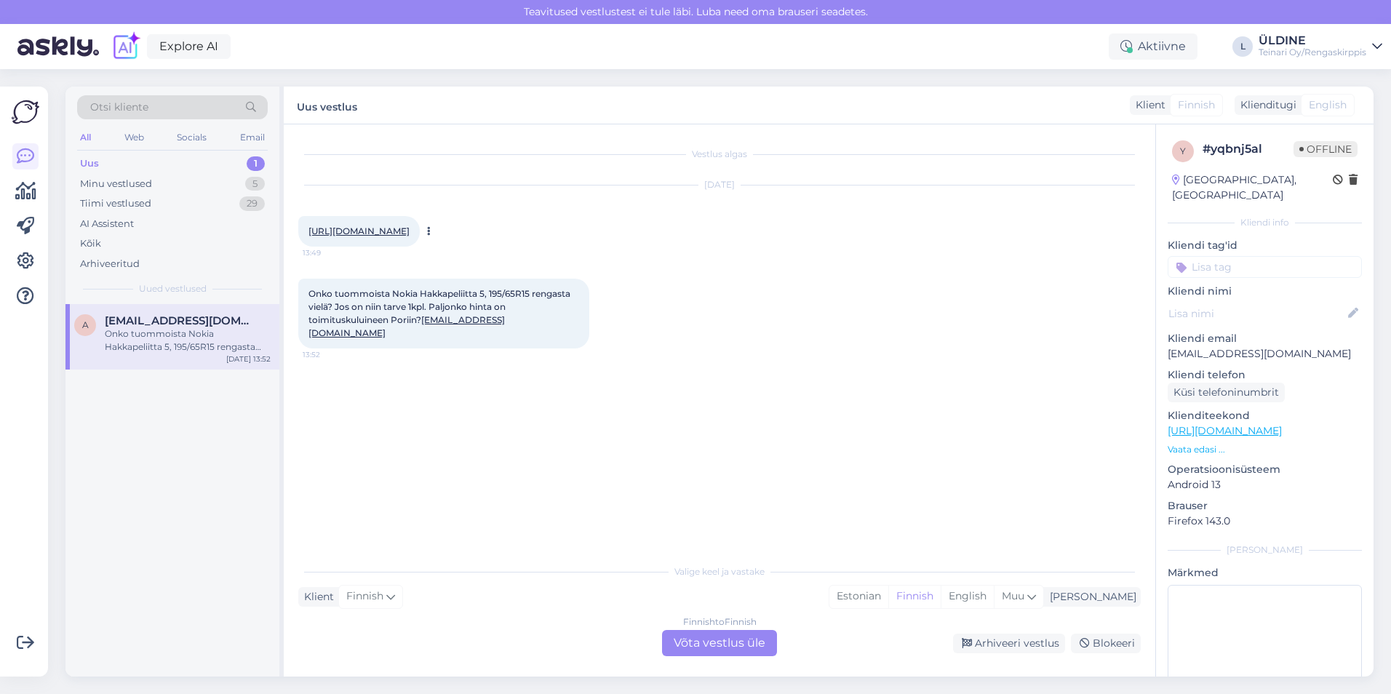
click at [410, 231] on link "[URL][DOMAIN_NAME]" at bounding box center [358, 231] width 101 height 11
click at [404, 229] on link "[URL][DOMAIN_NAME]" at bounding box center [358, 231] width 101 height 11
click at [711, 638] on div "Finnish to Finnish Võta vestlus üle" at bounding box center [719, 643] width 115 height 26
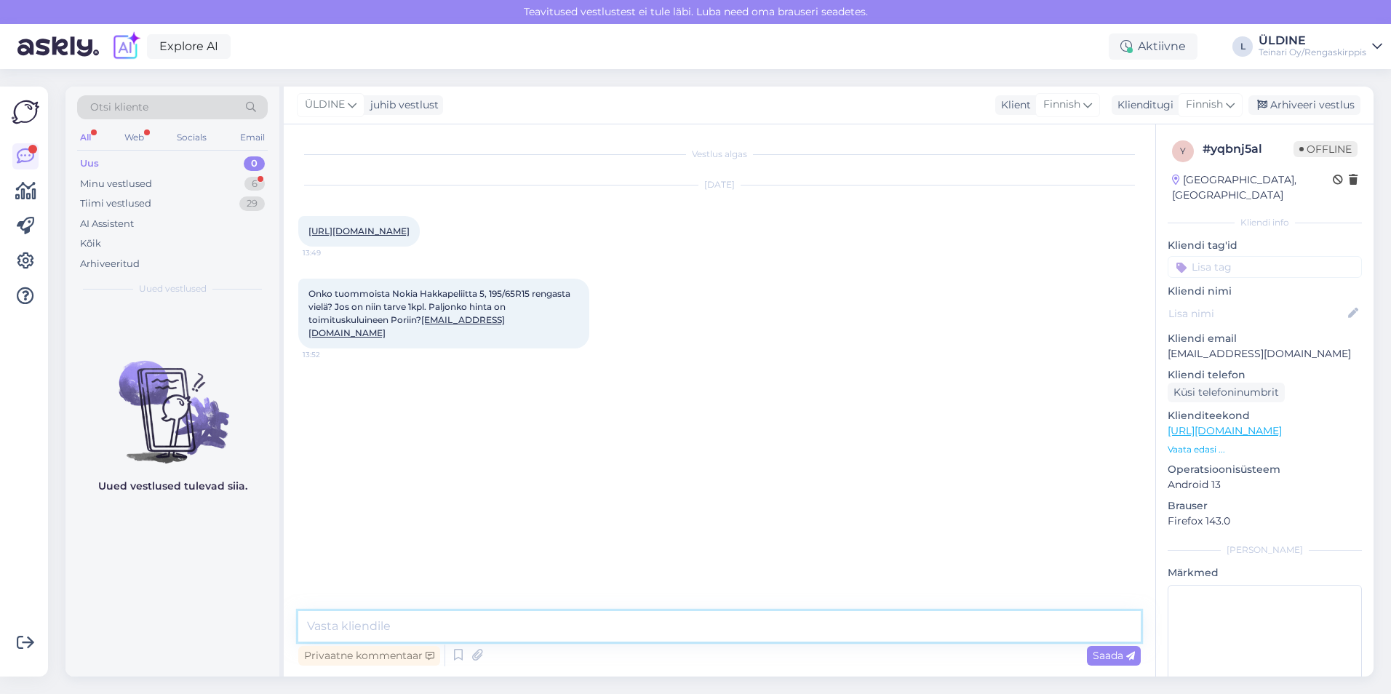
click at [391, 621] on textarea at bounding box center [719, 626] width 842 height 31
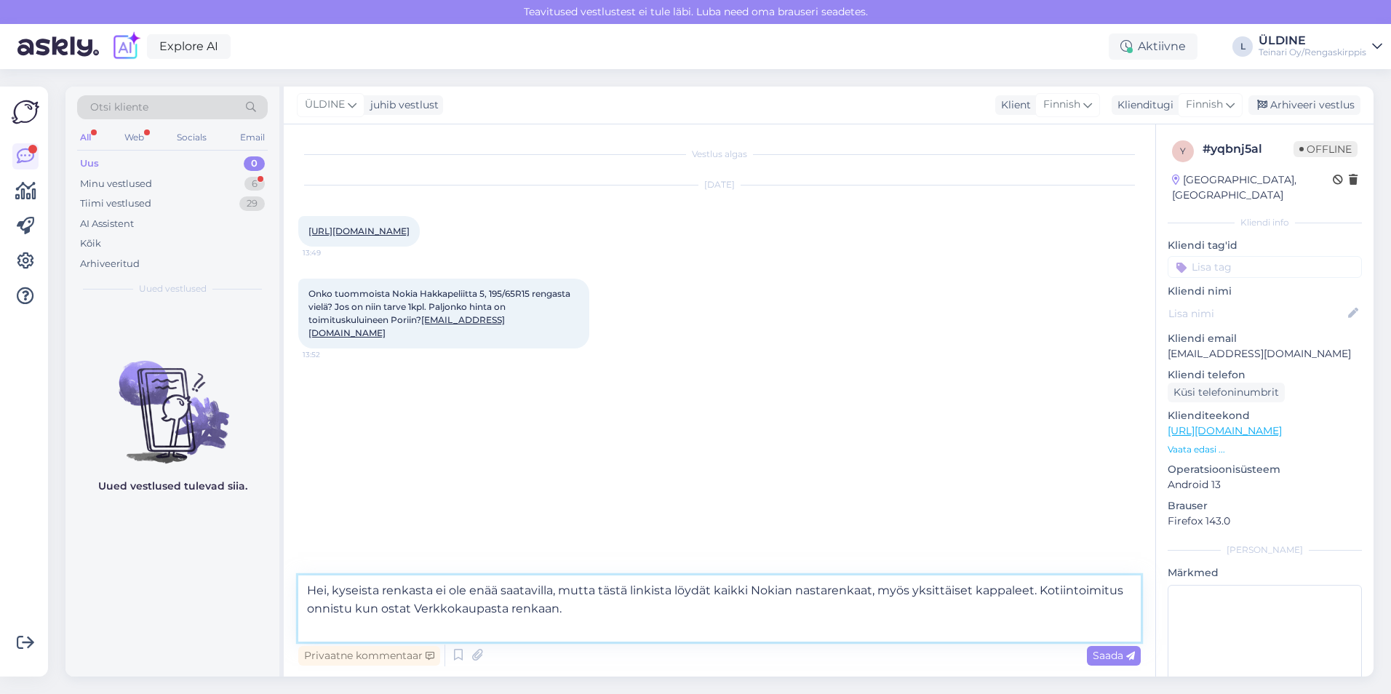
paste textarea "[URL][DOMAIN_NAME]"
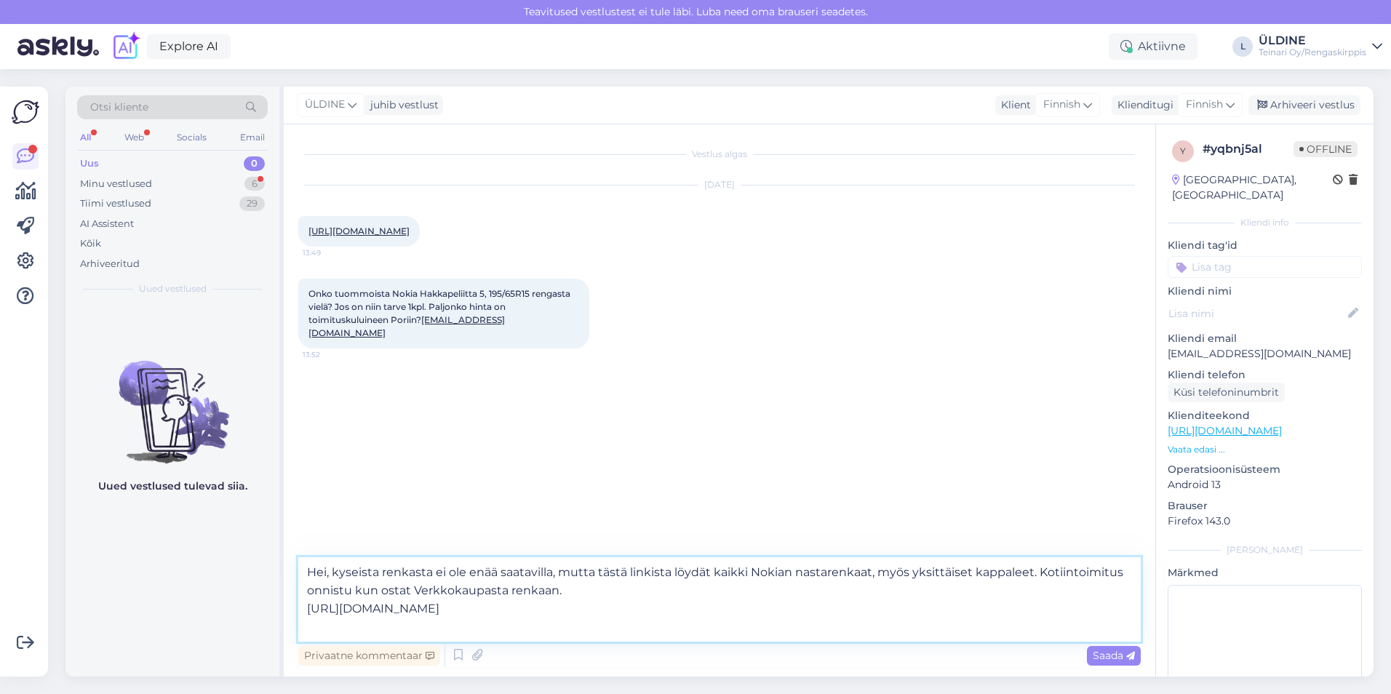
drag, startPoint x: 307, startPoint y: 570, endPoint x: 572, endPoint y: 585, distance: 265.3
click at [572, 585] on textarea "Hei, kyseista renkasta ei ole enää saatavilla, mutta tästä linkista löydät kaik…" at bounding box center [719, 599] width 842 height 84
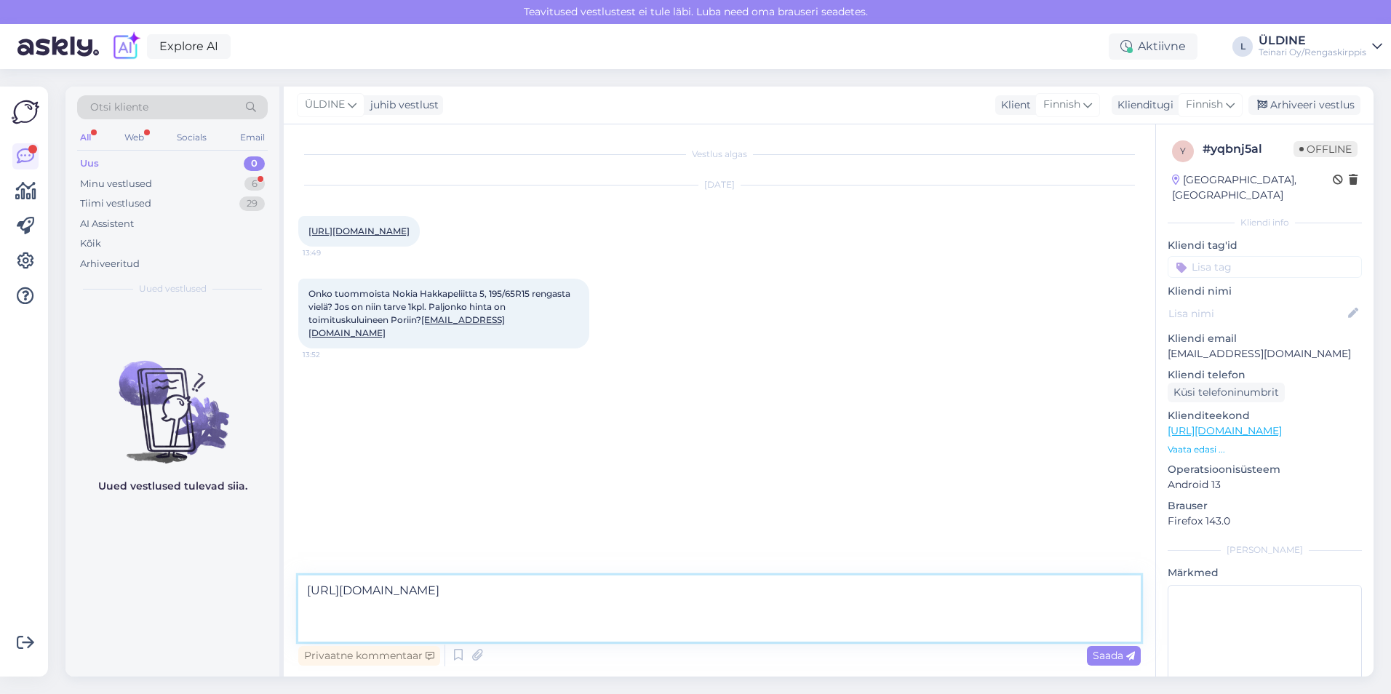
paste textarea "Hei, Kyseistä rengasta ei valitettavasti ole enää saatavilla. Tästä linkistä lö…"
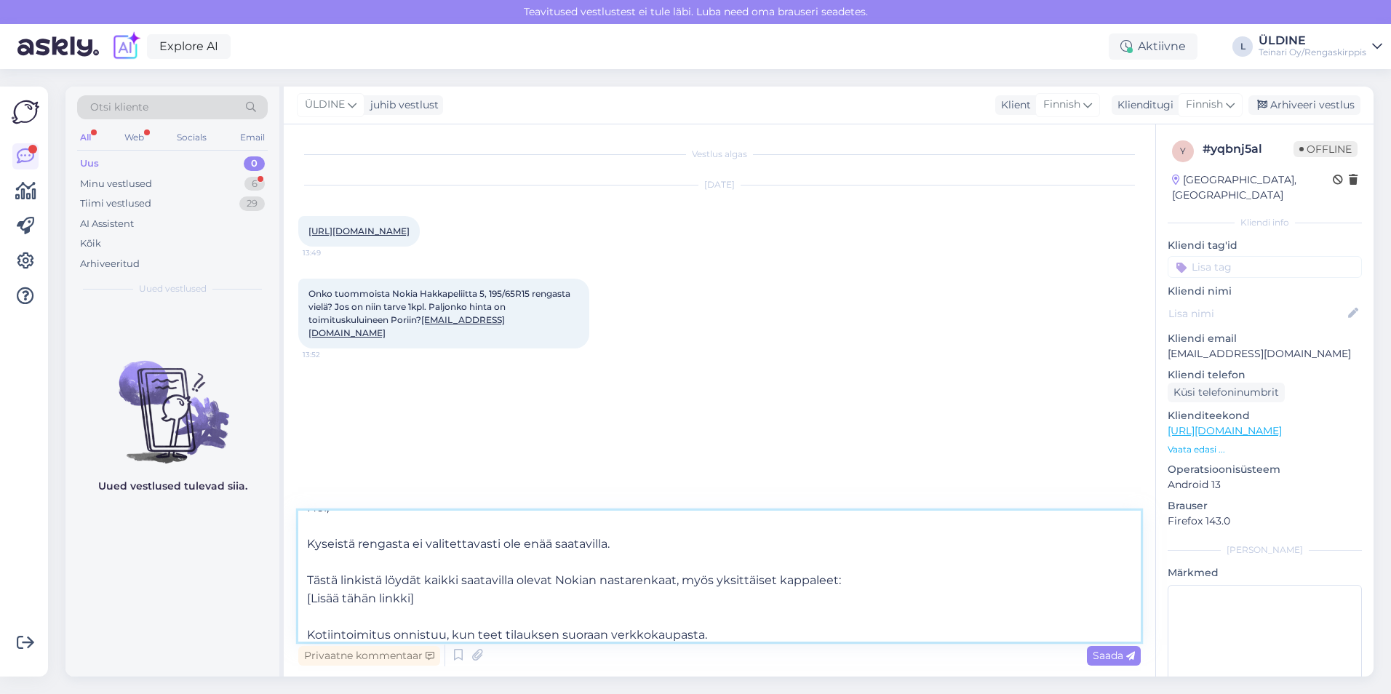
drag, startPoint x: 421, startPoint y: 595, endPoint x: 295, endPoint y: 604, distance: 126.2
click at [294, 604] on div "Vestlus algas [DATE] [URL][DOMAIN_NAME] 13:49 Onko tuommoista Nokia Hakkapeliit…" at bounding box center [720, 400] width 872 height 552
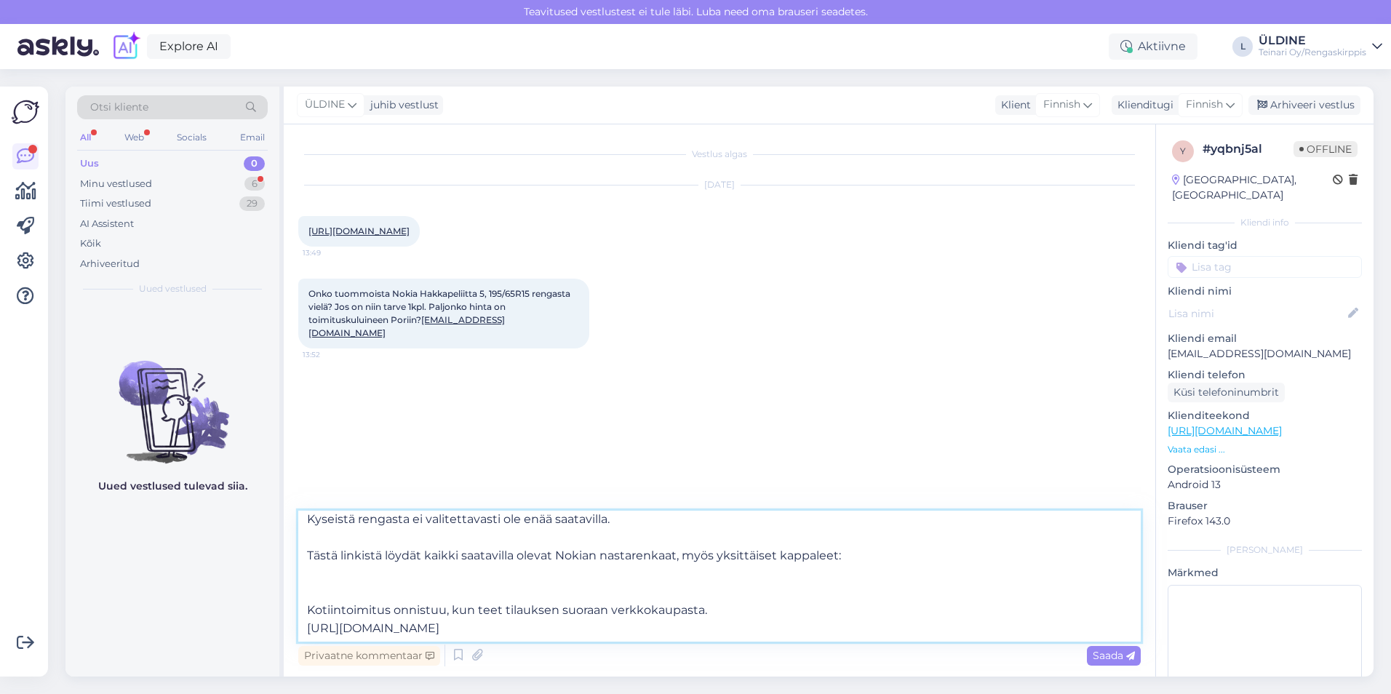
scroll to position [63, 0]
drag, startPoint x: 308, startPoint y: 611, endPoint x: 867, endPoint y: 626, distance: 558.9
click at [867, 626] on textarea "Hei, Kyseistä rengasta ei valitettavasti ole enää saatavilla. Tästä linkistä lö…" at bounding box center [719, 576] width 842 height 131
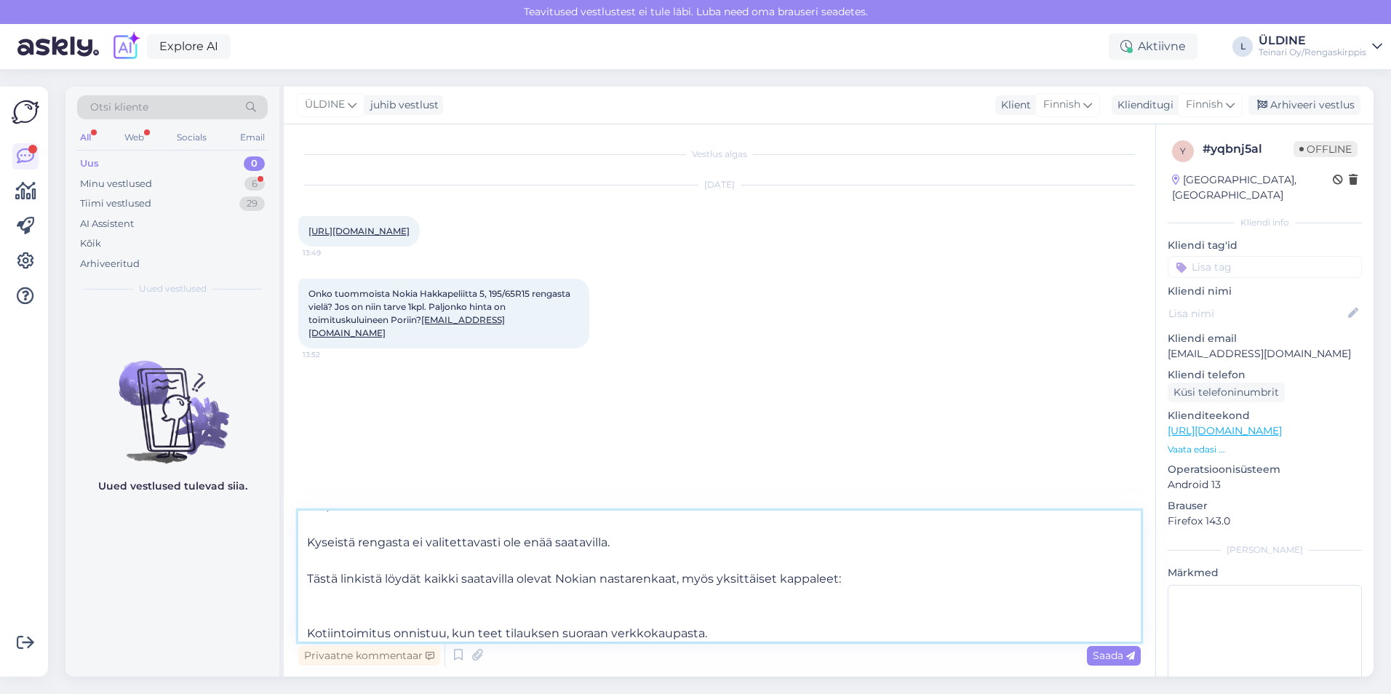
scroll to position [0, 0]
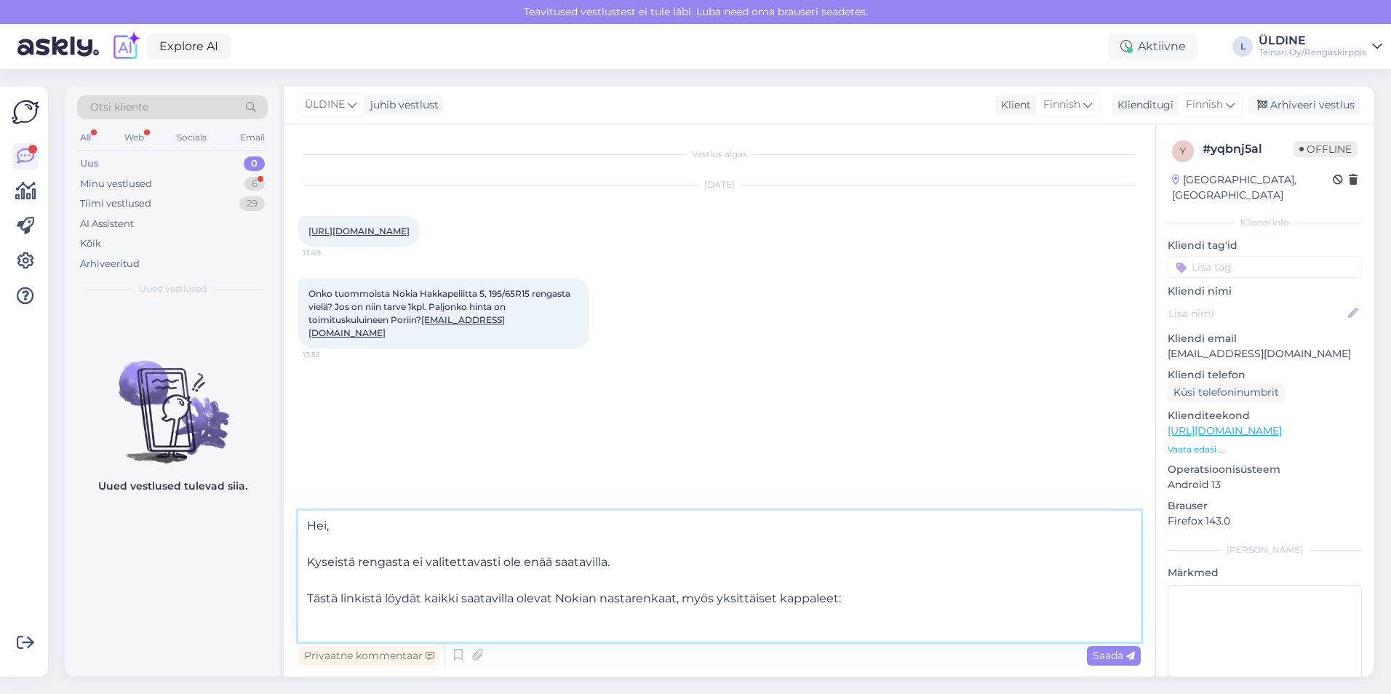
click at [855, 601] on textarea "Hei, Kyseistä rengasta ei valitettavasti ole enää saatavilla. Tästä linkistä lö…" at bounding box center [719, 576] width 842 height 131
paste textarea "[URL][DOMAIN_NAME]"
type textarea "Hei, Kyseistä rengasta ei valitettavasti ole enää saatavilla. Tästä linkistä lö…"
click at [1104, 658] on span "Saada" at bounding box center [1114, 655] width 42 height 13
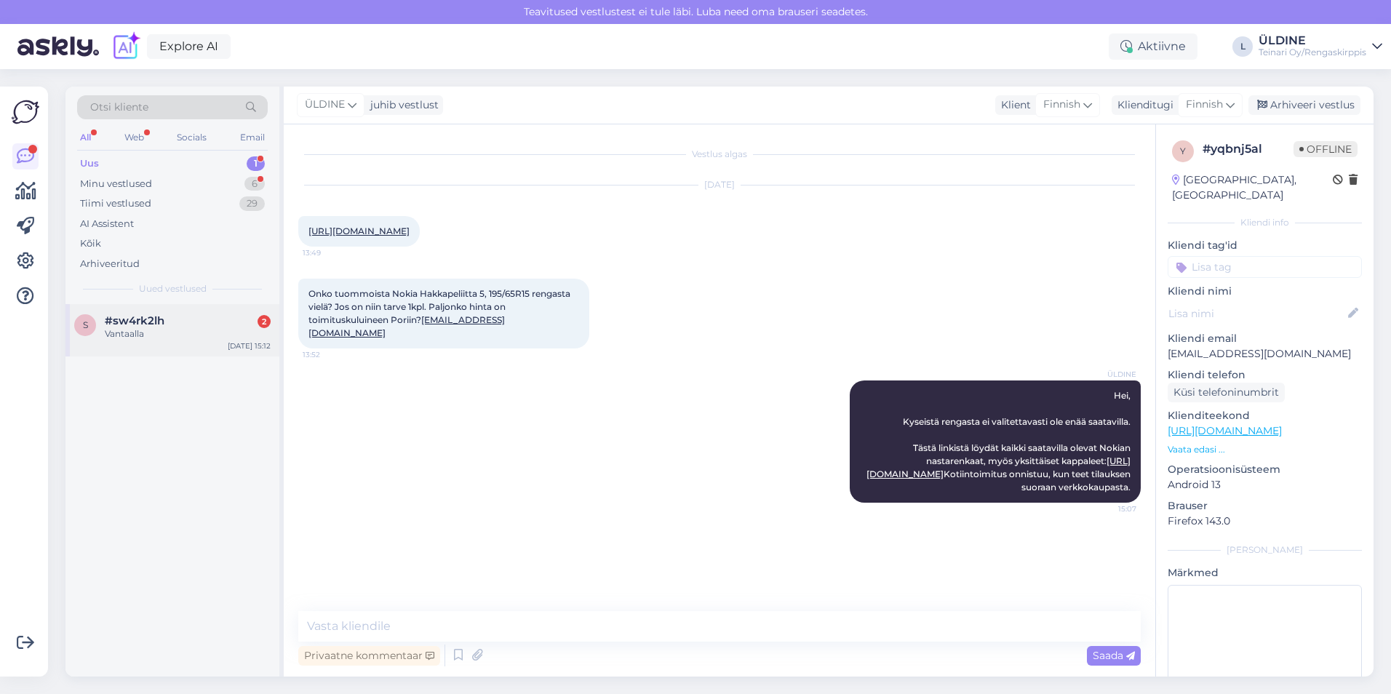
click at [124, 333] on div "Vantaalla" at bounding box center [188, 333] width 166 height 13
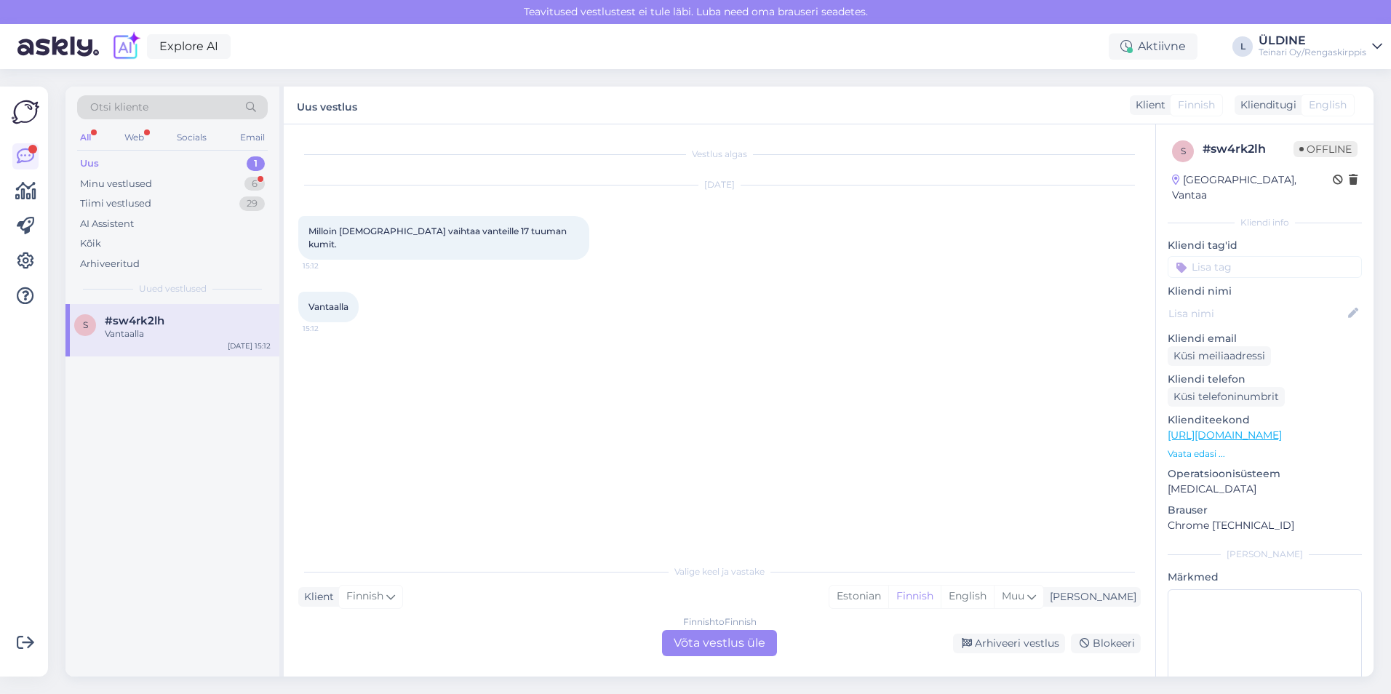
click at [701, 639] on div "Finnish to Finnish Võta vestlus üle" at bounding box center [719, 643] width 115 height 26
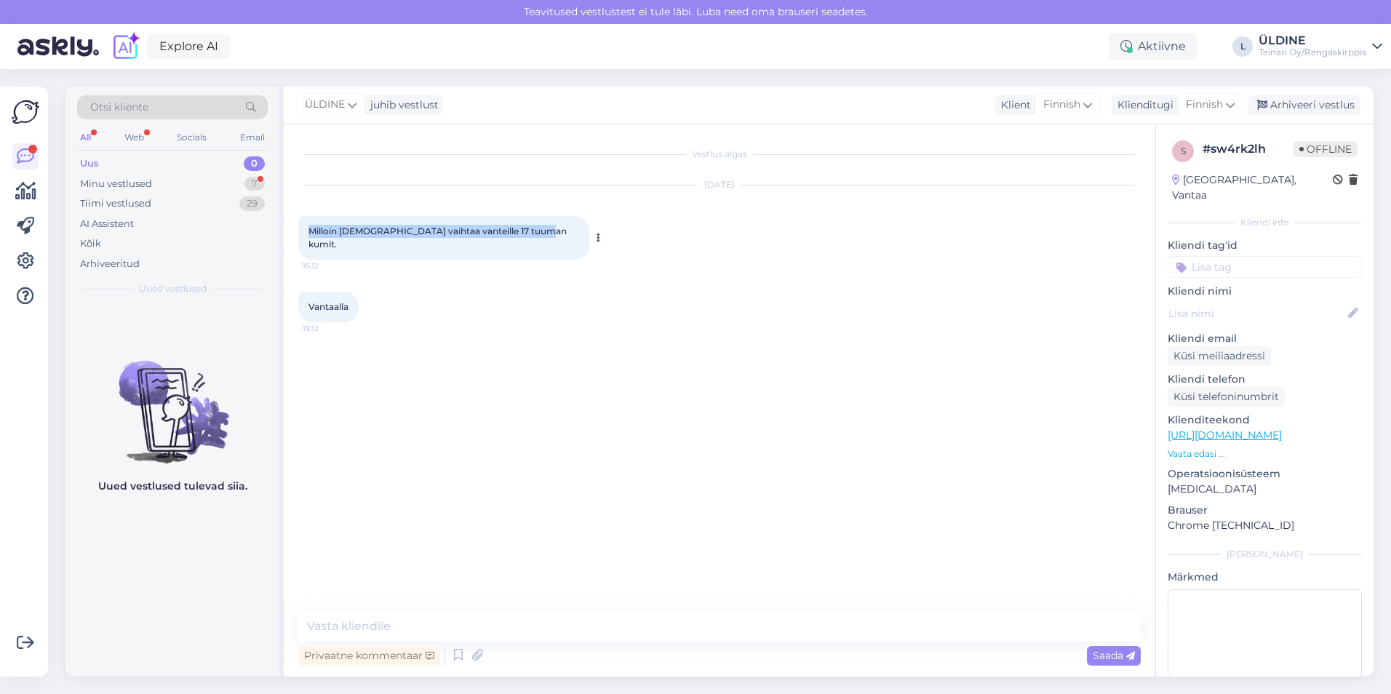
drag, startPoint x: 310, startPoint y: 232, endPoint x: 534, endPoint y: 230, distance: 224.1
click at [534, 230] on div "Milloin [DEMOGRAPHIC_DATA] vaihtaa vanteille 17 tuuman kumit. 15:12" at bounding box center [443, 238] width 291 height 44
drag, startPoint x: 534, startPoint y: 231, endPoint x: 517, endPoint y: 232, distance: 16.8
copy span "Milloin [DEMOGRAPHIC_DATA] vaihtaa vanteille 17 tuuman kumit."
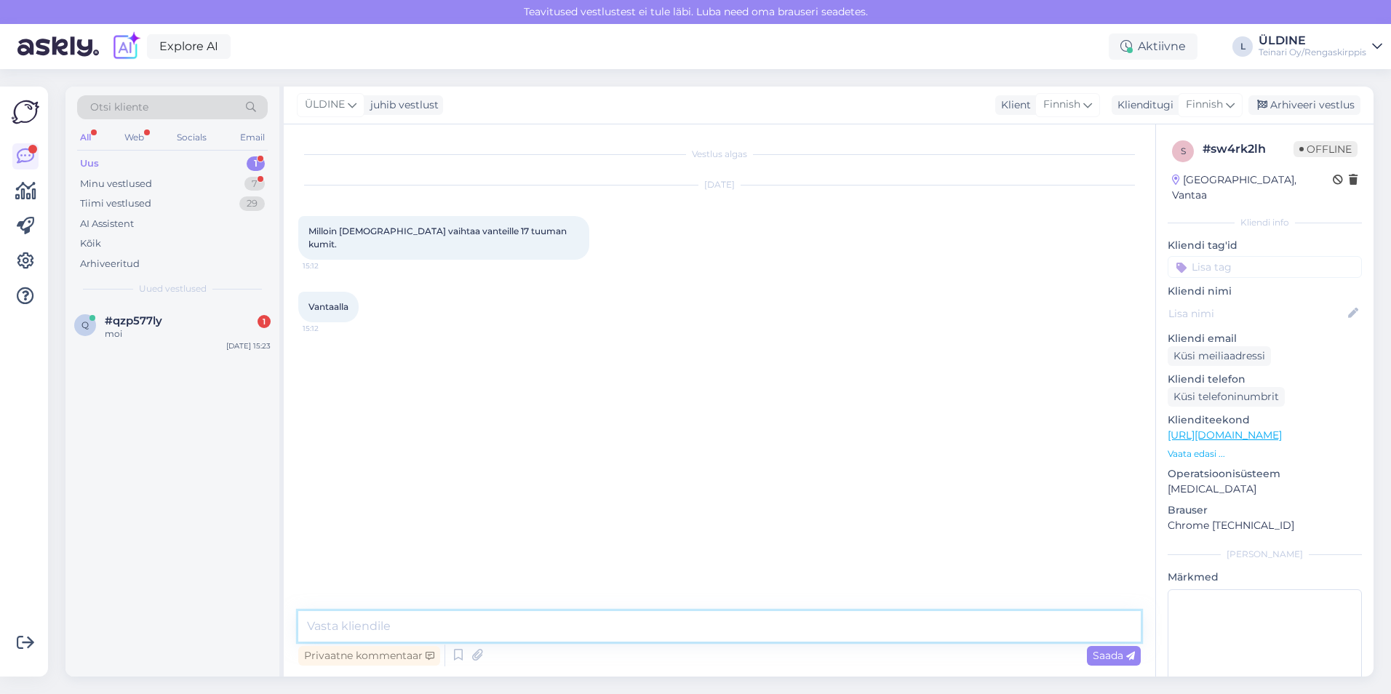
click at [376, 628] on textarea at bounding box center [719, 626] width 842 height 31
paste textarea "Hei, Milloin sinulle sopisi, että vaihdetaan vanteille 17-tuuman kumit? Haluatk…"
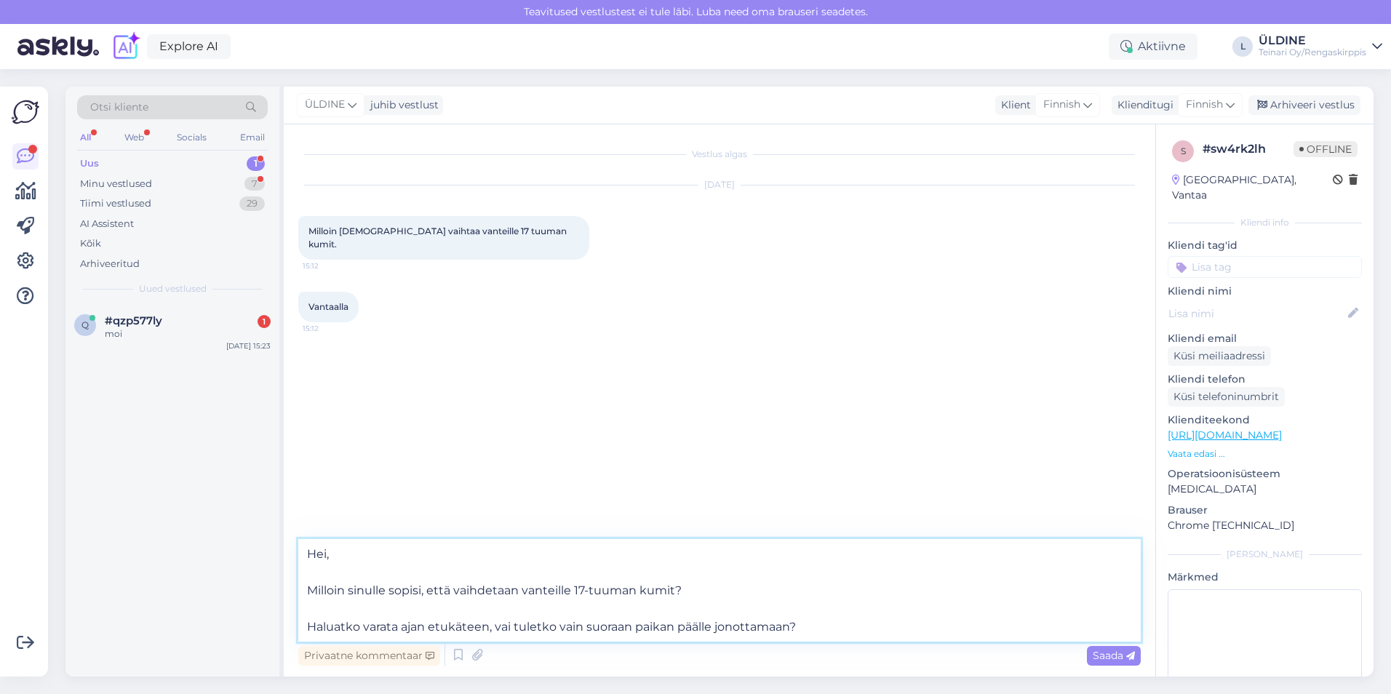
drag, startPoint x: 309, startPoint y: 589, endPoint x: 688, endPoint y: 595, distance: 379.1
click at [688, 595] on textarea "Hei, Milloin sinulle sopisi, että vaihdetaan vanteille 17-tuuman kumit? Haluatk…" at bounding box center [719, 590] width 842 height 103
click at [309, 623] on textarea "Hei, Haluatko varata ajan etukäteen, vai tuletko vain suoraan paikan päälle jon…" at bounding box center [719, 590] width 842 height 103
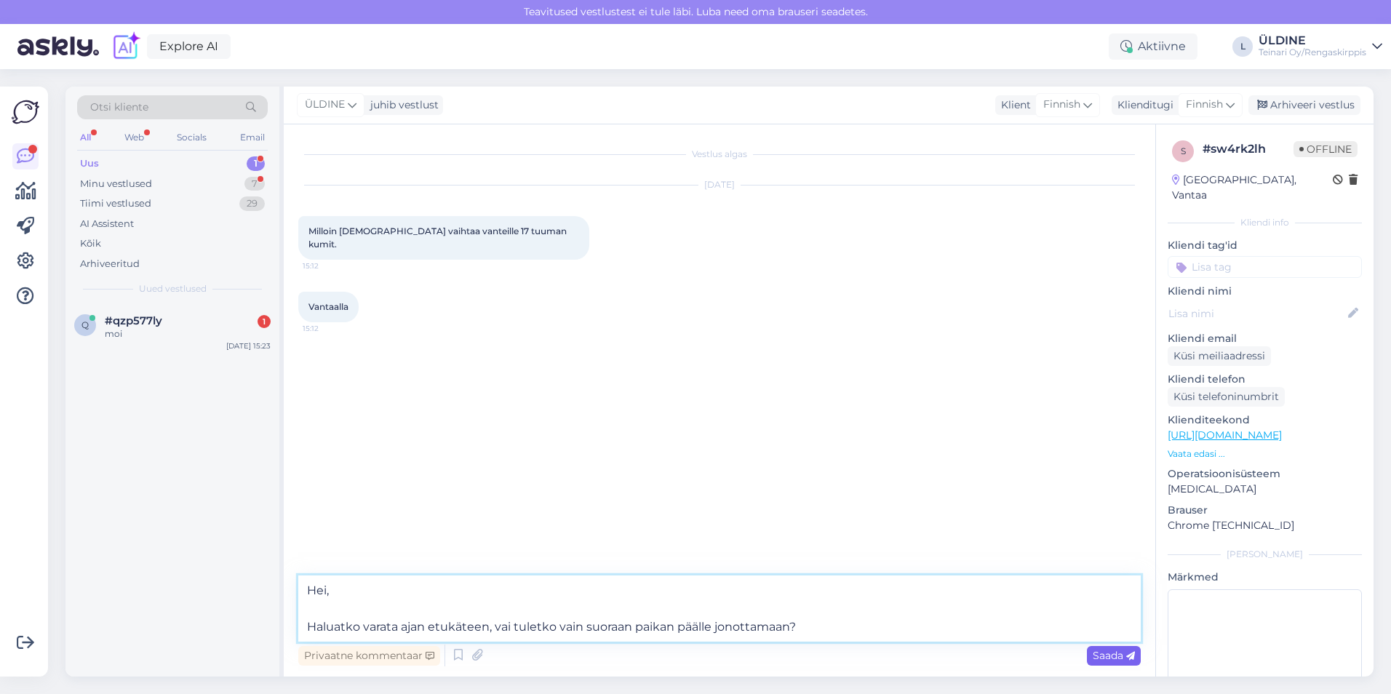
type textarea "Hei, Haluatko varata ajan etukäteen, vai tuletko vain suoraan paikan päälle jon…"
click at [1105, 652] on span "Saada" at bounding box center [1114, 655] width 42 height 13
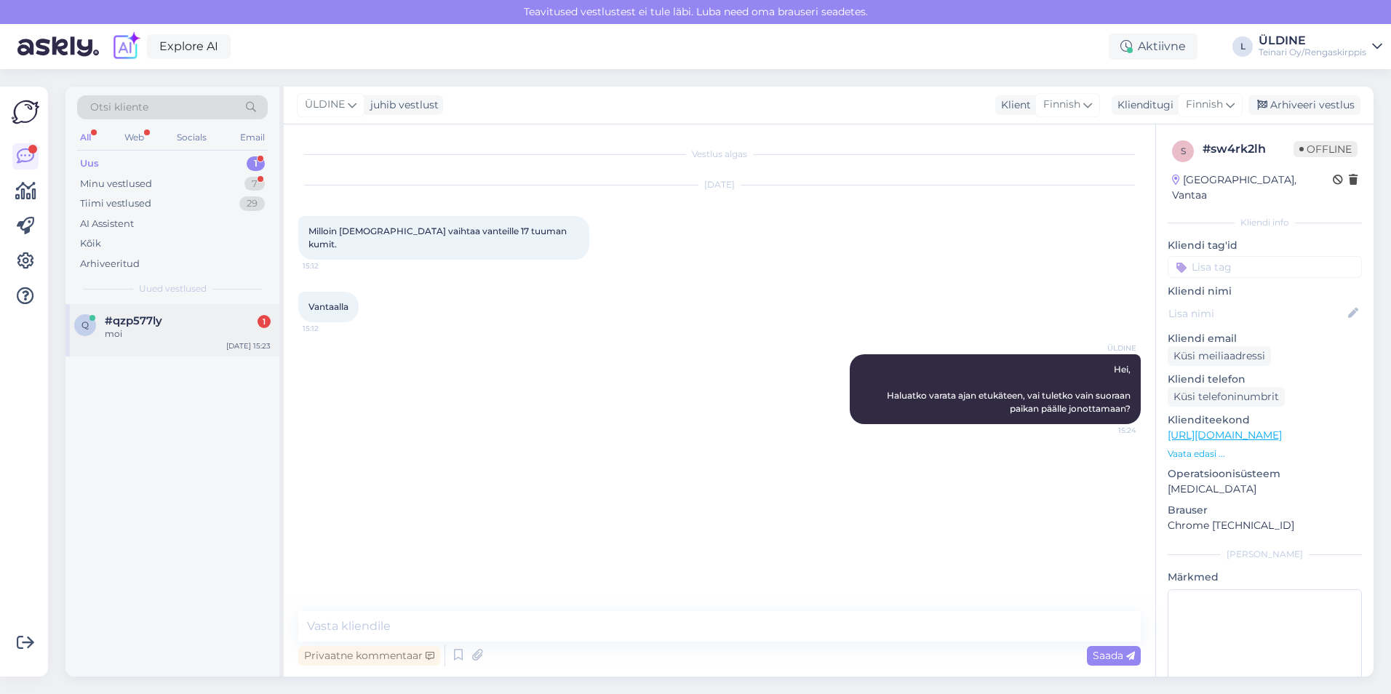
drag, startPoint x: 153, startPoint y: 328, endPoint x: 175, endPoint y: 342, distance: 26.5
click at [153, 327] on div "moi" at bounding box center [188, 333] width 166 height 13
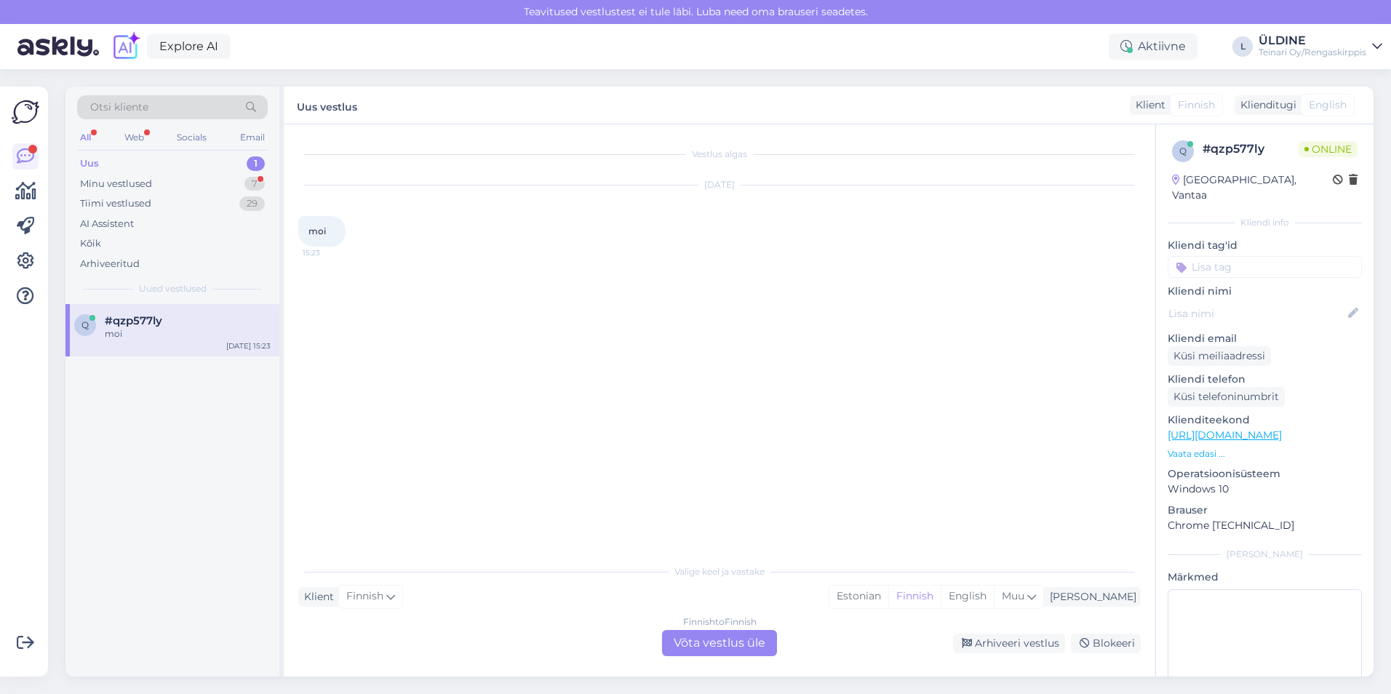
click at [678, 636] on div "Finnish to Finnish Võta vestlus üle" at bounding box center [719, 643] width 115 height 26
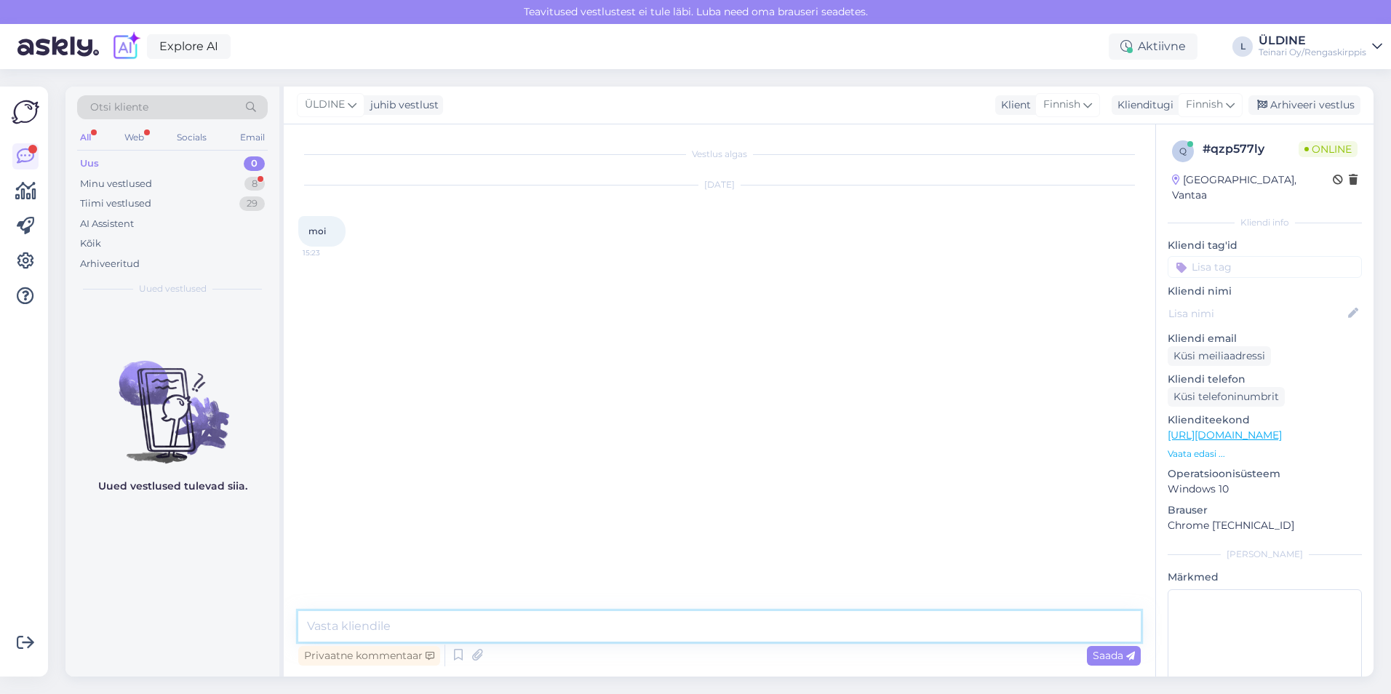
click at [383, 627] on textarea at bounding box center [719, 626] width 842 height 31
type textarea "Hei"
click at [145, 185] on div "Minu vestlused" at bounding box center [116, 184] width 72 height 15
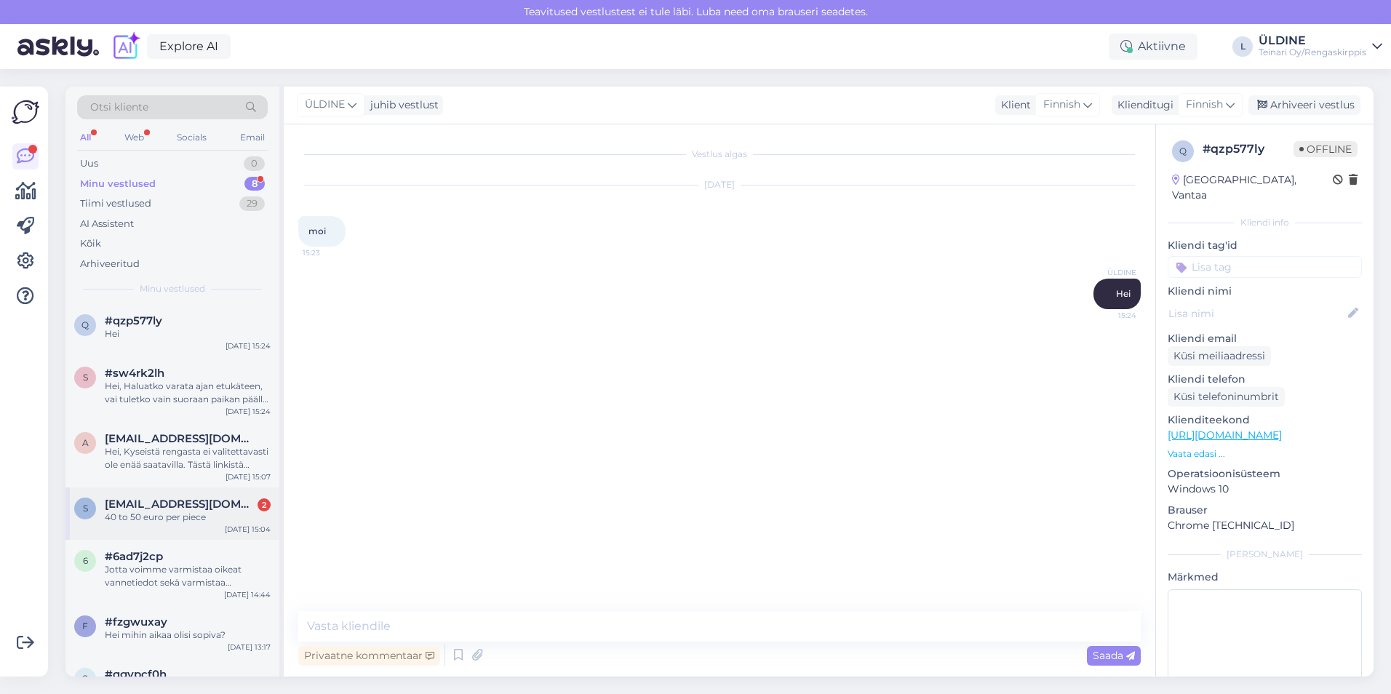
click at [135, 509] on span "[EMAIL_ADDRESS][DOMAIN_NAME]" at bounding box center [180, 504] width 151 height 13
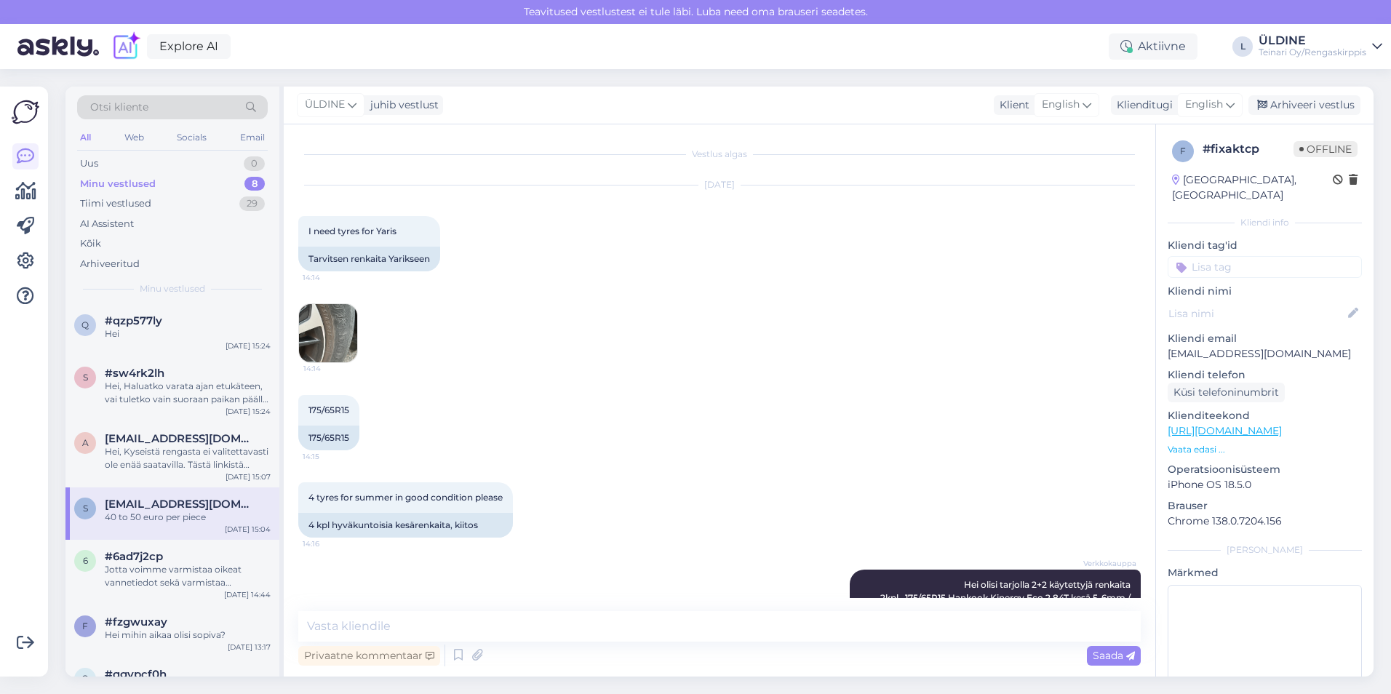
scroll to position [1013, 0]
